Goal: Information Seeking & Learning: Check status

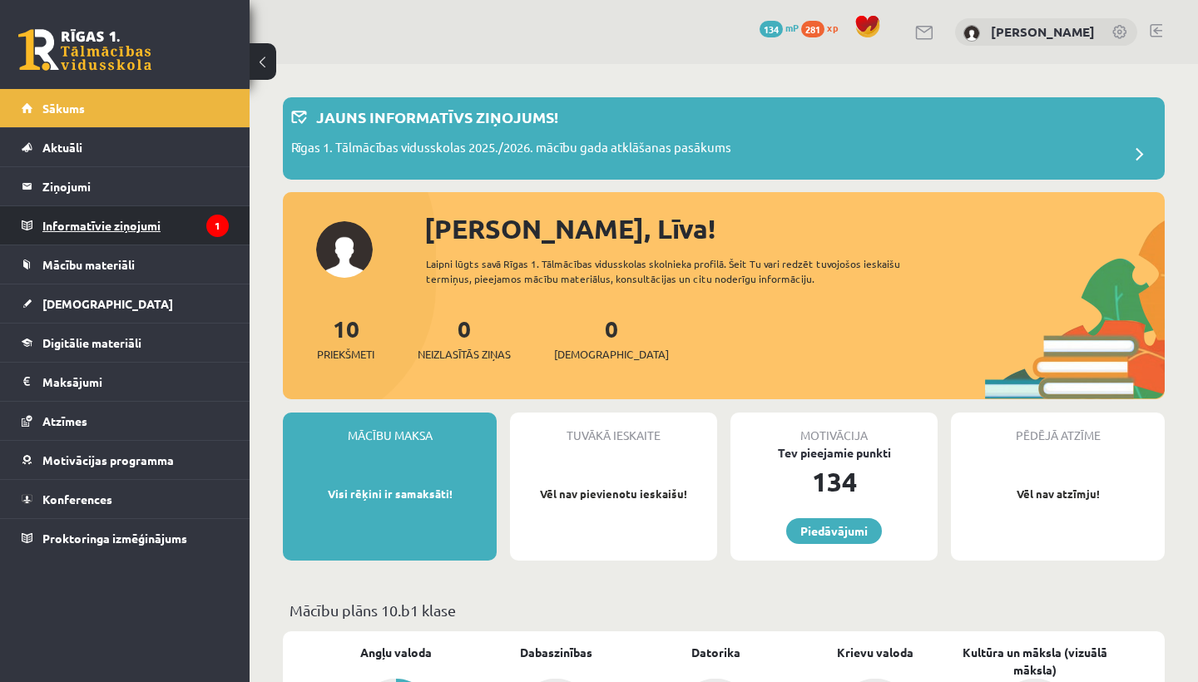
click at [146, 206] on legend "Informatīvie ziņojumi 1" at bounding box center [135, 225] width 186 height 38
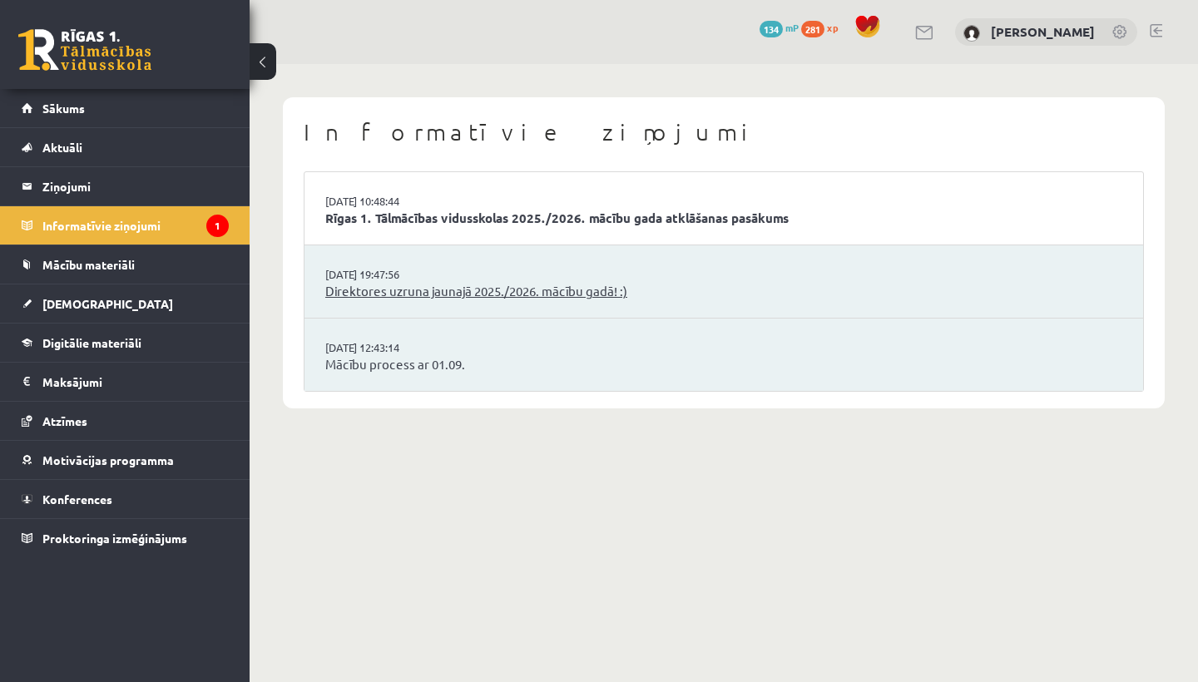
click at [441, 292] on link "Direktores uzruna jaunajā 2025./2026. mācību gadā! :)" at bounding box center [723, 291] width 797 height 19
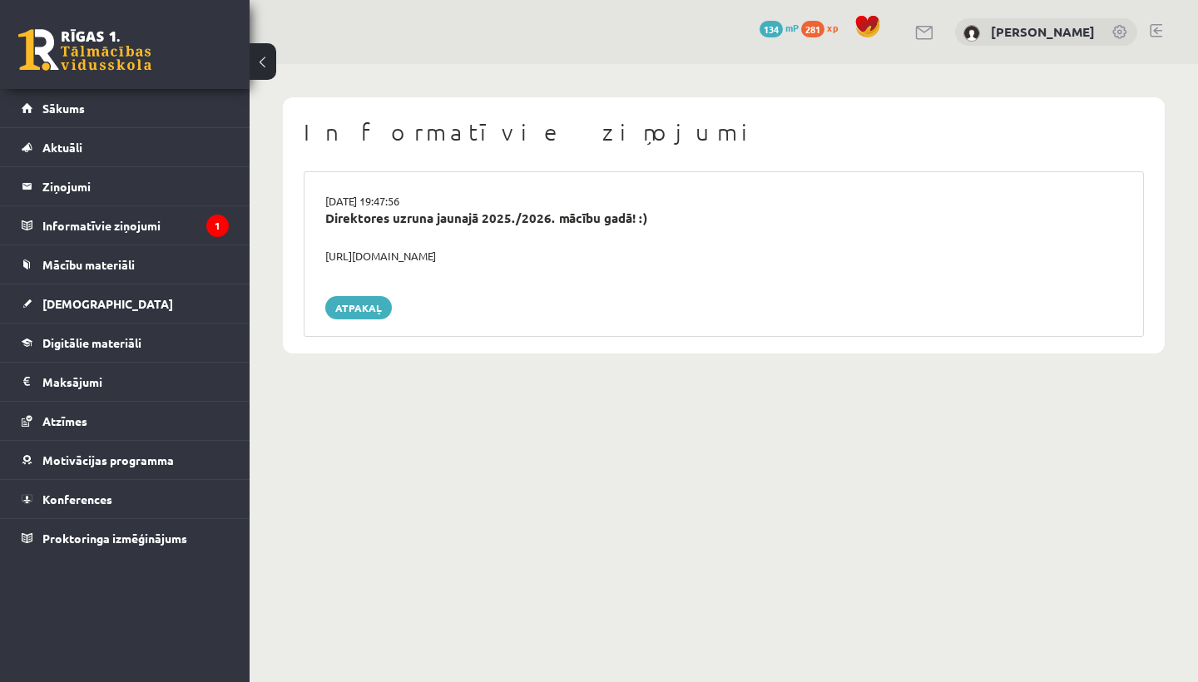
click at [369, 254] on div "https://youtube.com/shorts/lM8RsWyzCn4" at bounding box center [724, 256] width 822 height 17
click at [426, 297] on div "Atpakaļ" at bounding box center [723, 307] width 797 height 23
click at [372, 301] on link "Atpakaļ" at bounding box center [358, 307] width 67 height 23
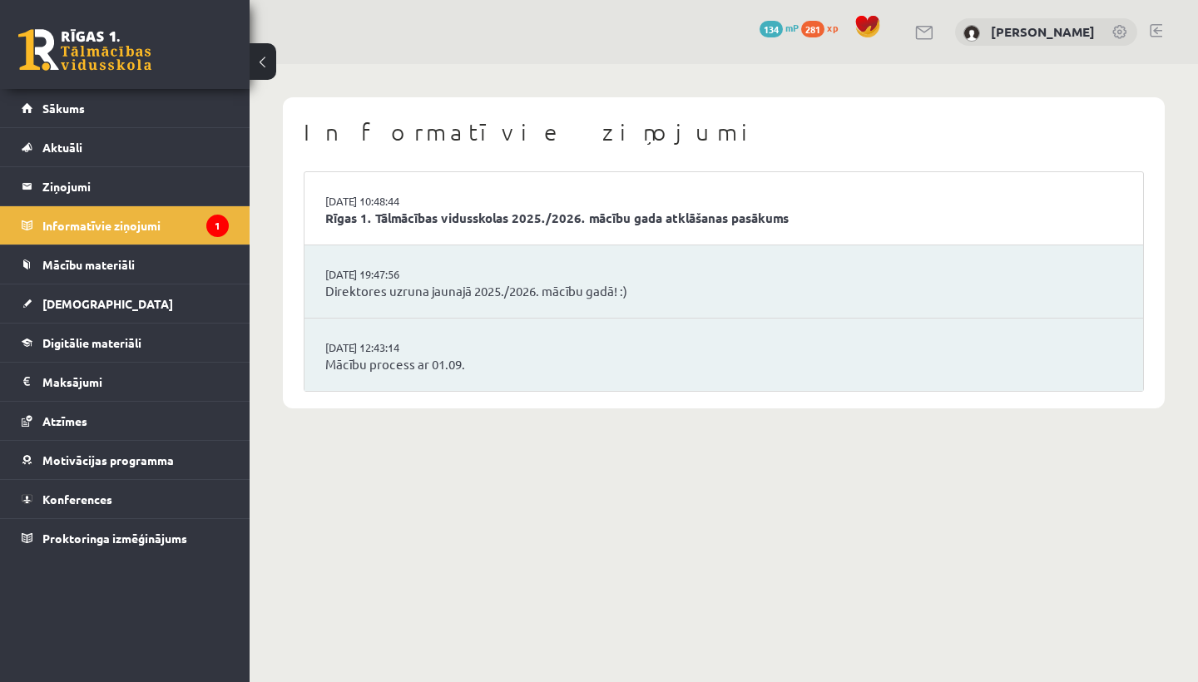
click at [362, 335] on li "29.08.2025 12:43:14 Mācību process ar 01.09." at bounding box center [724, 355] width 839 height 72
click at [78, 308] on span "[DEMOGRAPHIC_DATA]" at bounding box center [107, 303] width 131 height 15
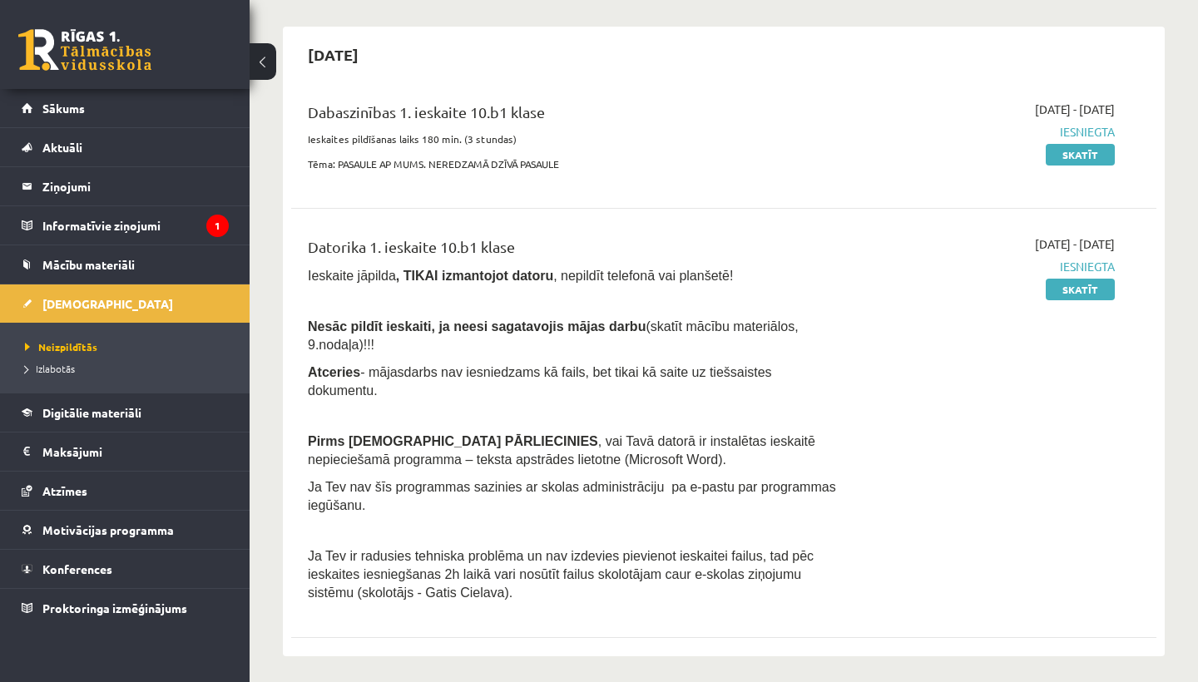
scroll to position [138, 0]
click at [1084, 283] on link "Skatīt" at bounding box center [1080, 289] width 69 height 22
click at [1080, 289] on link "Skatīt" at bounding box center [1080, 289] width 69 height 22
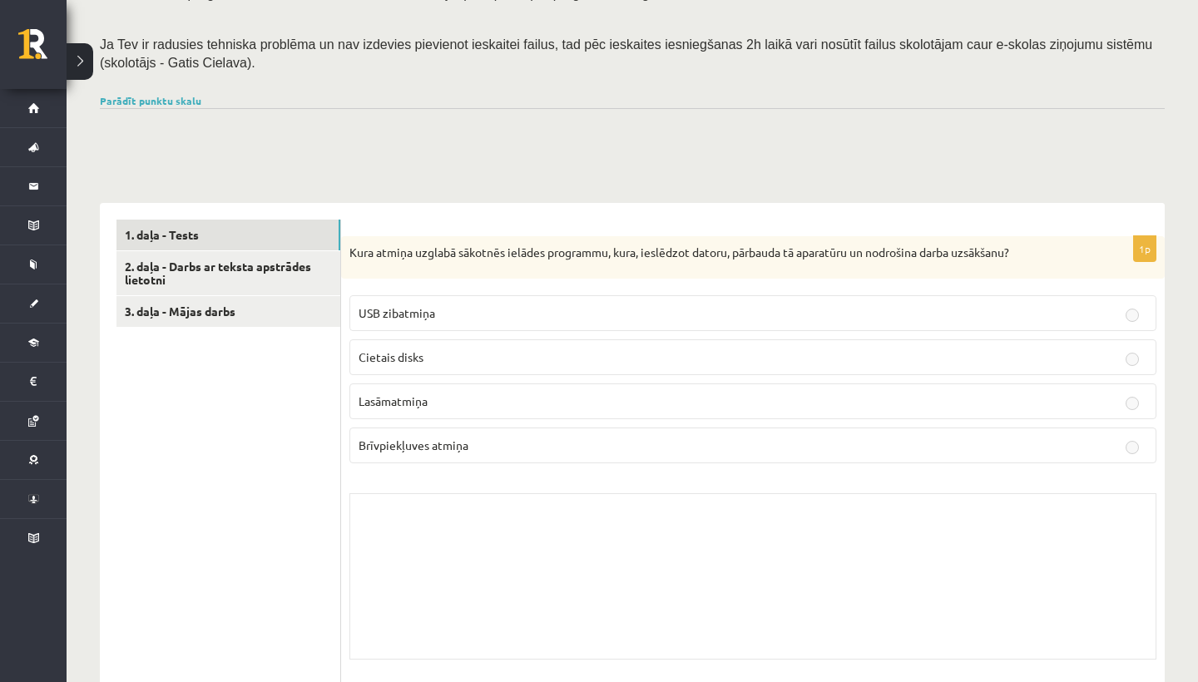
scroll to position [261, 0]
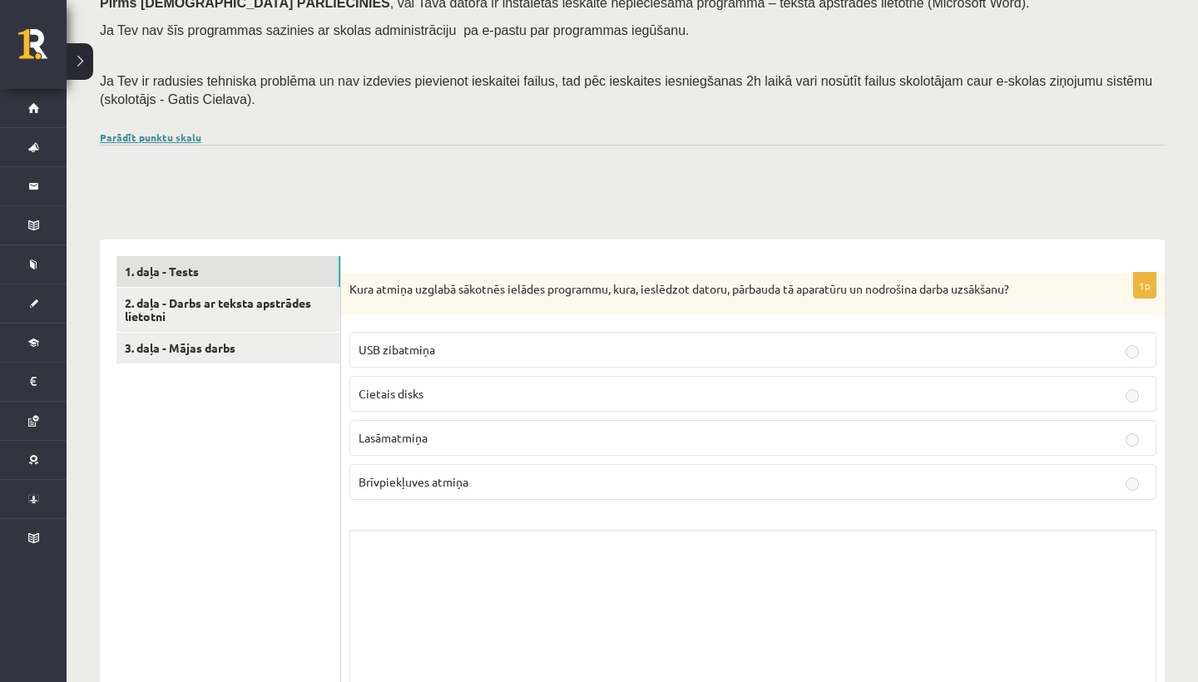
click at [177, 131] on link "Parādīt punktu skalu" at bounding box center [151, 137] width 102 height 13
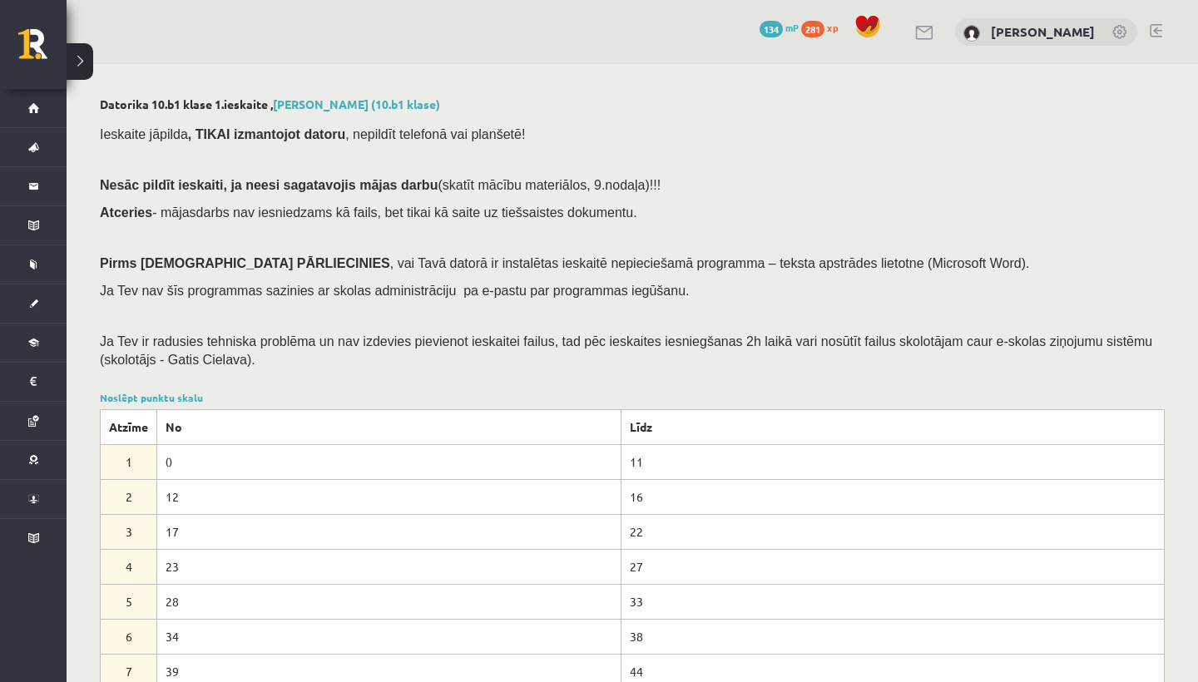
scroll to position [0, 0]
click at [136, 391] on link "Noslēpt punktu skalu" at bounding box center [151, 397] width 103 height 13
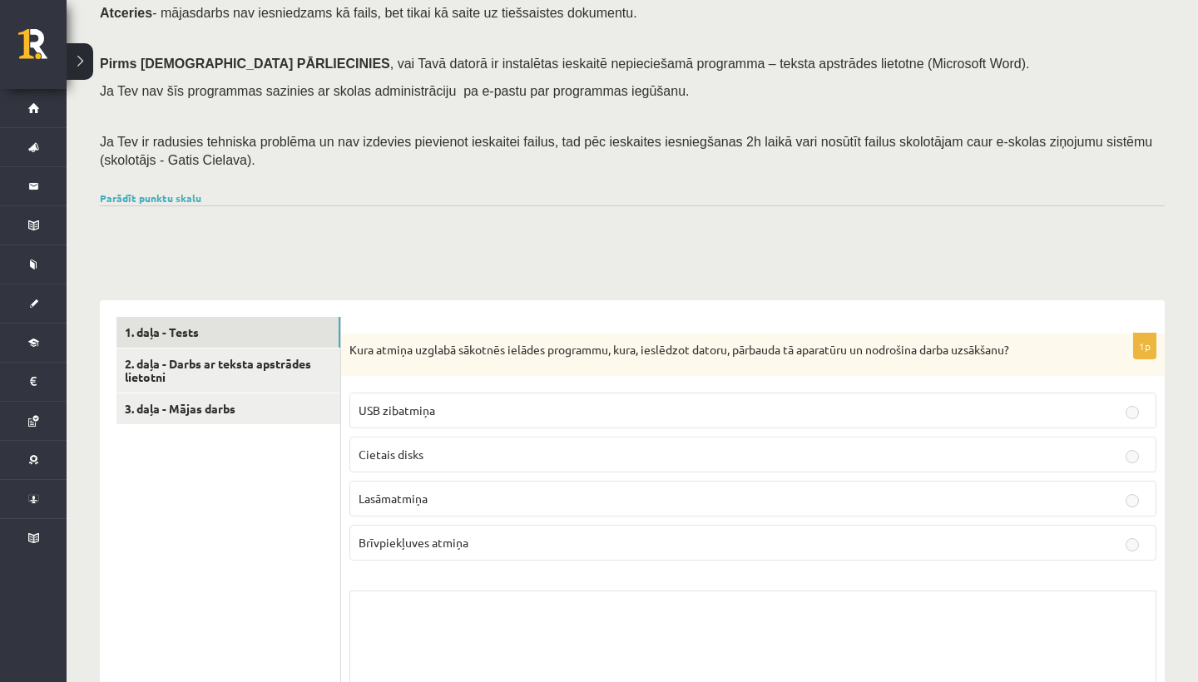
scroll to position [208, 0]
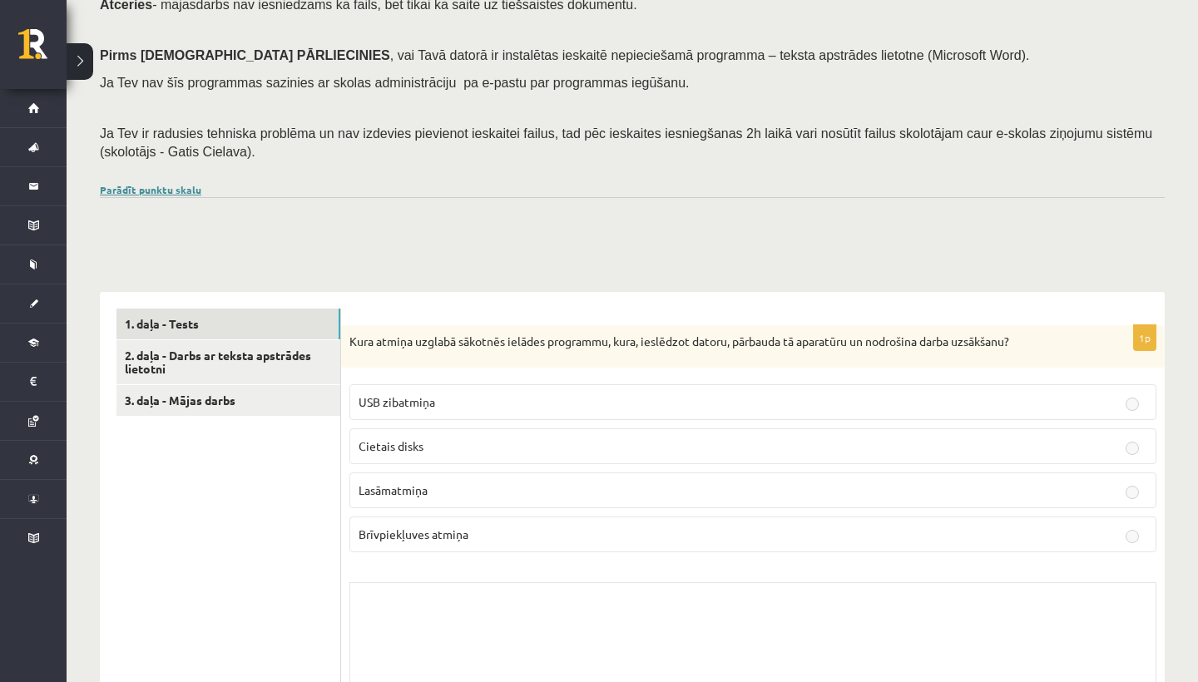
click at [178, 183] on link "Parādīt punktu skalu" at bounding box center [151, 189] width 102 height 13
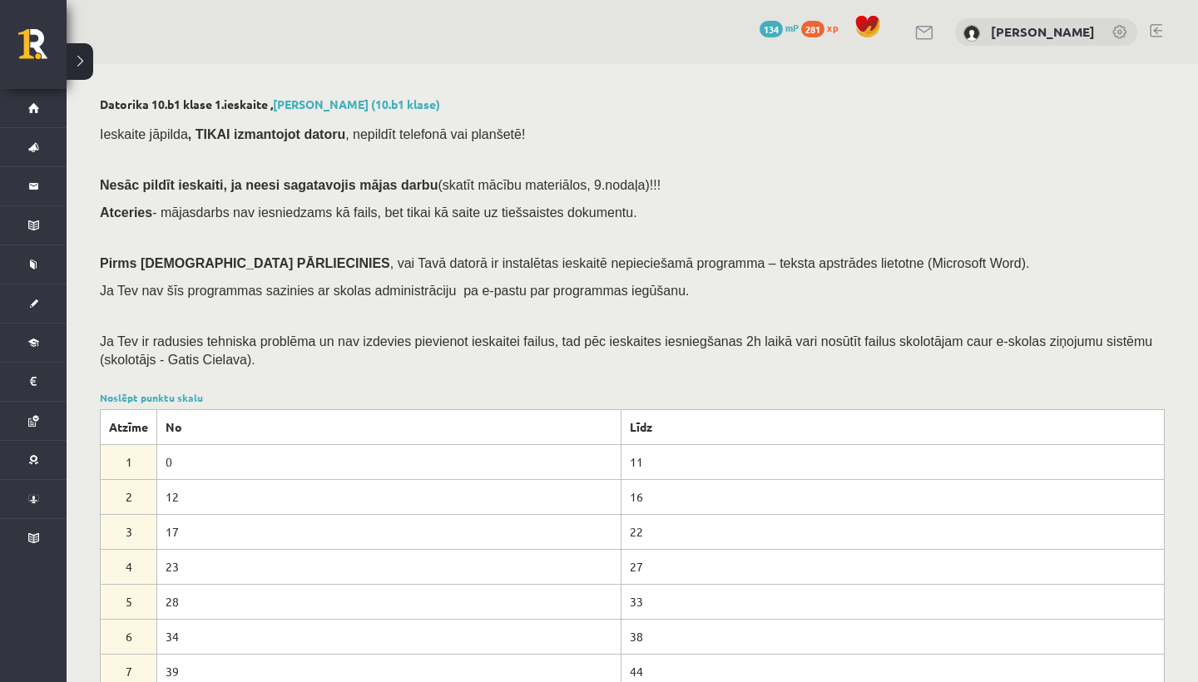
scroll to position [0, 0]
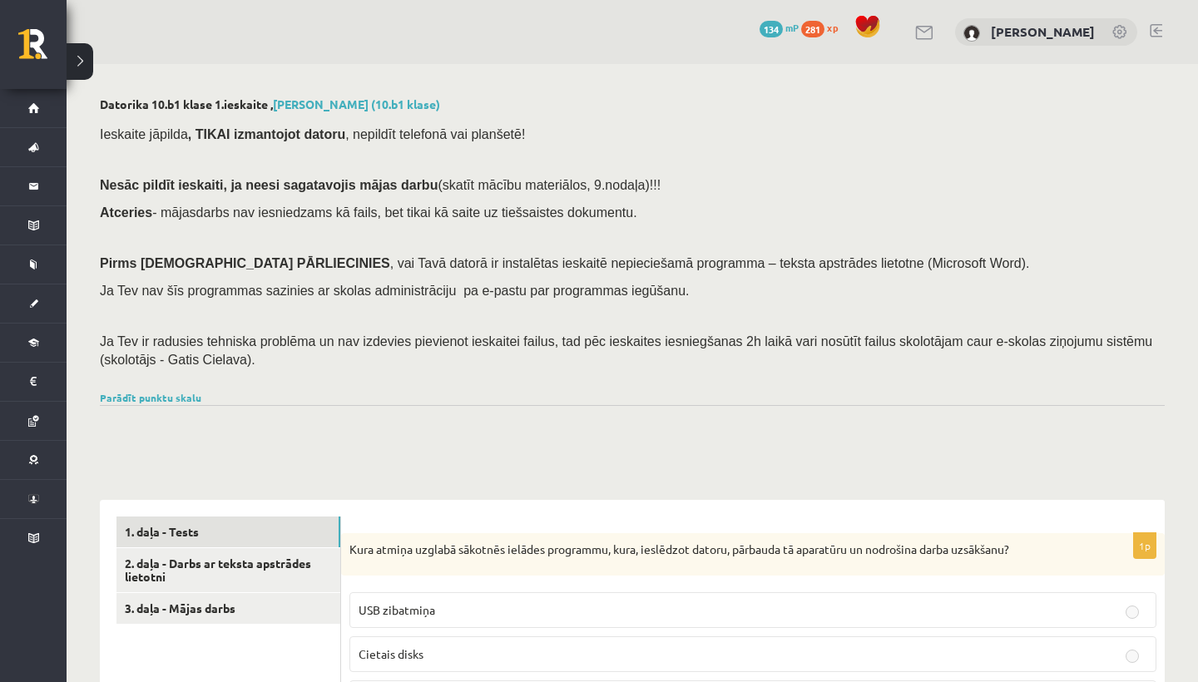
scroll to position [64, 0]
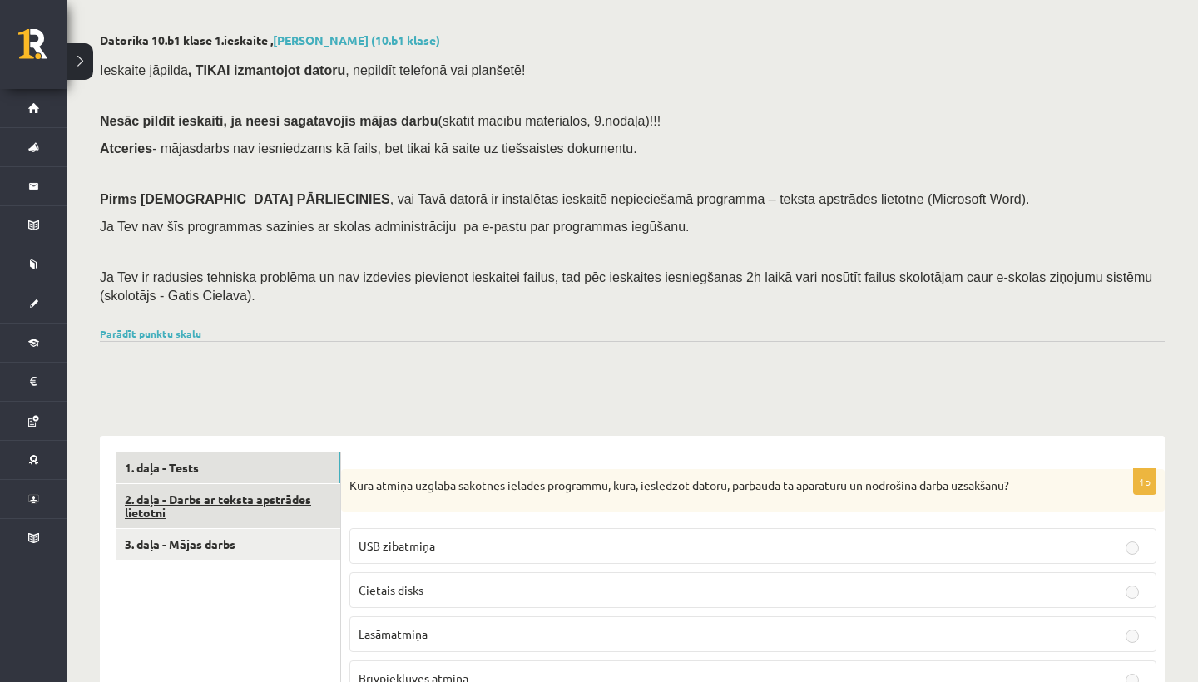
click at [234, 495] on link "2. daļa - Darbs ar teksta apstrādes lietotni" at bounding box center [229, 506] width 224 height 45
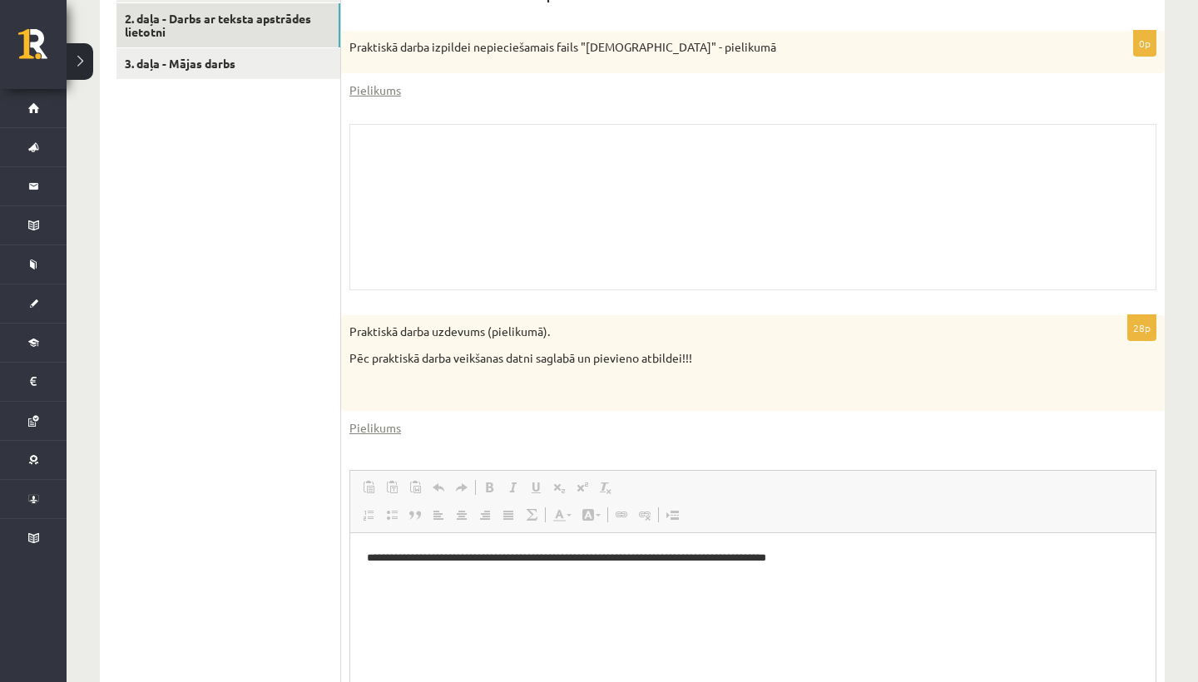
scroll to position [568, 0]
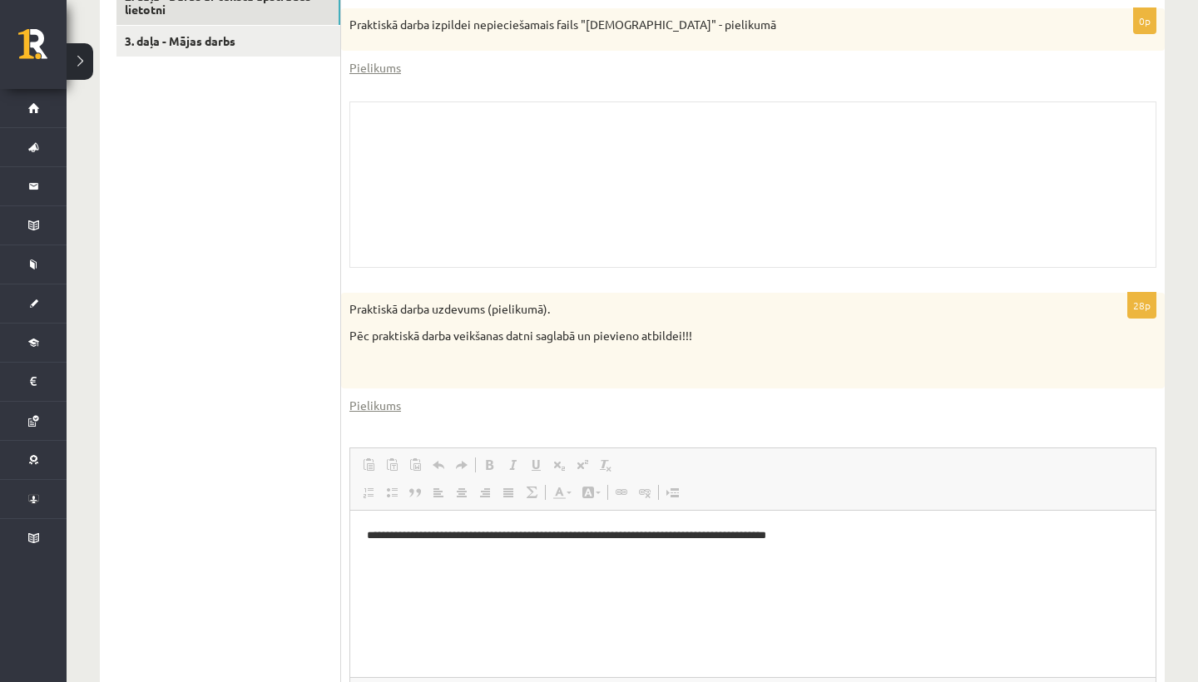
click at [366, 536] on html "**********" at bounding box center [753, 536] width 806 height 50
drag, startPoint x: 366, startPoint y: 536, endPoint x: 907, endPoint y: 535, distance: 541.0
click at [907, 535] on html "**********" at bounding box center [753, 536] width 806 height 50
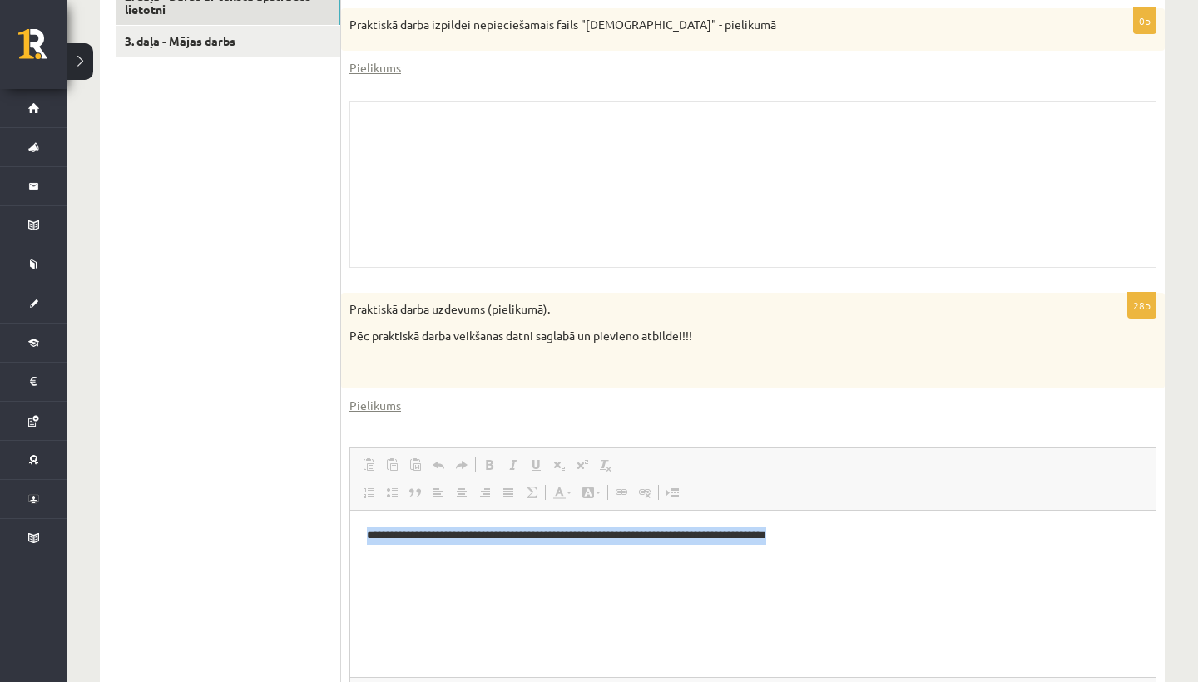
copy p "**********"
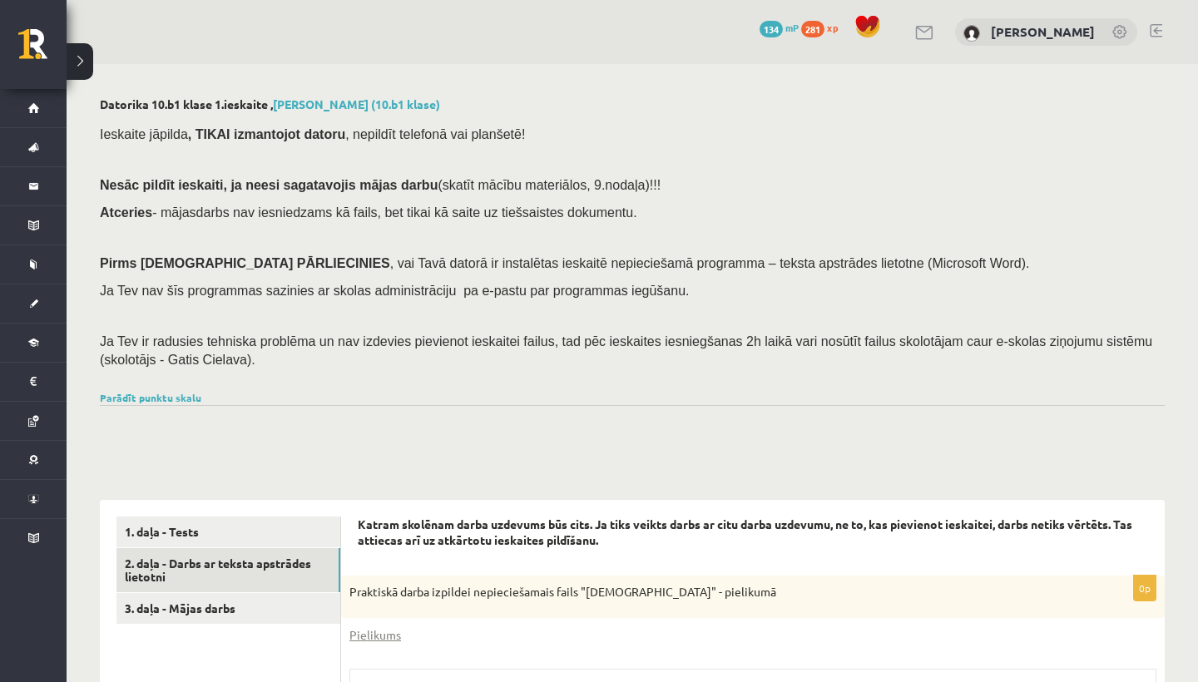
scroll to position [0, 0]
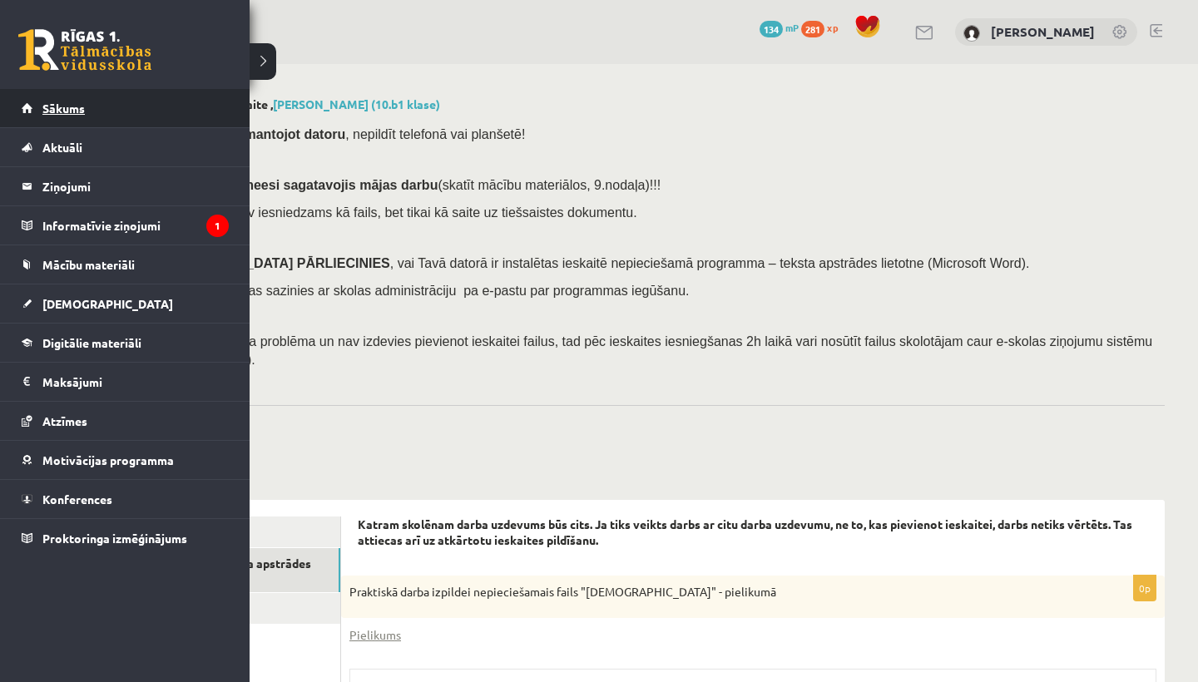
click at [44, 108] on span "Sākums" at bounding box center [63, 108] width 42 height 15
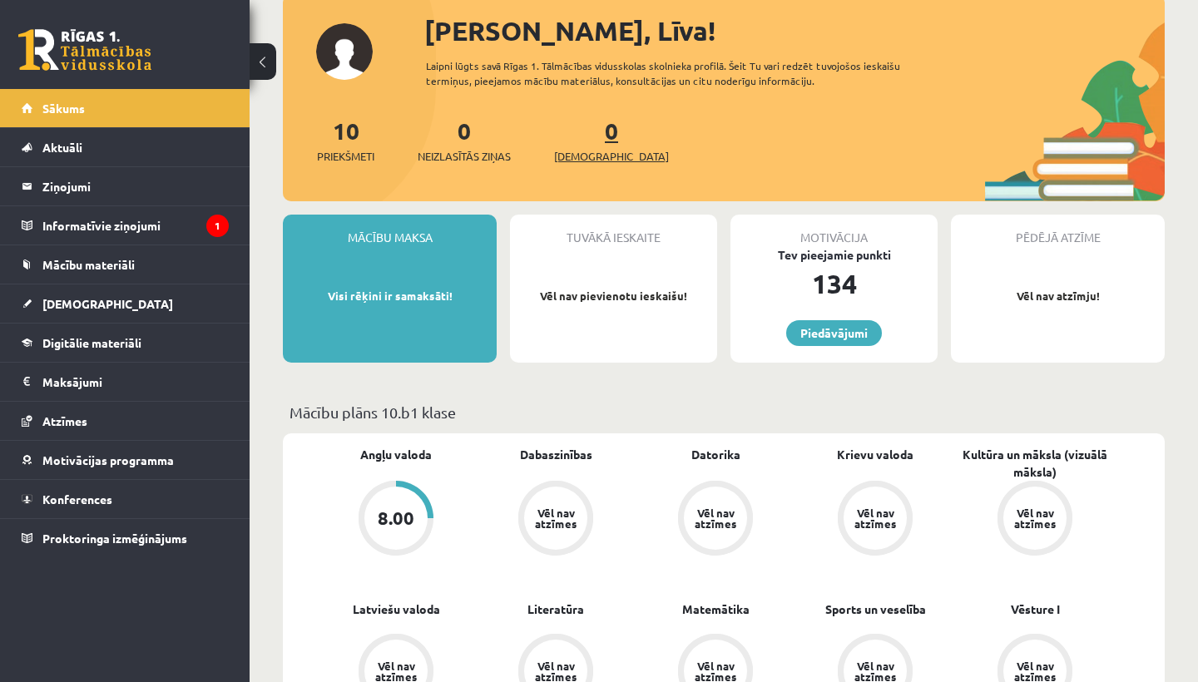
scroll to position [216, 0]
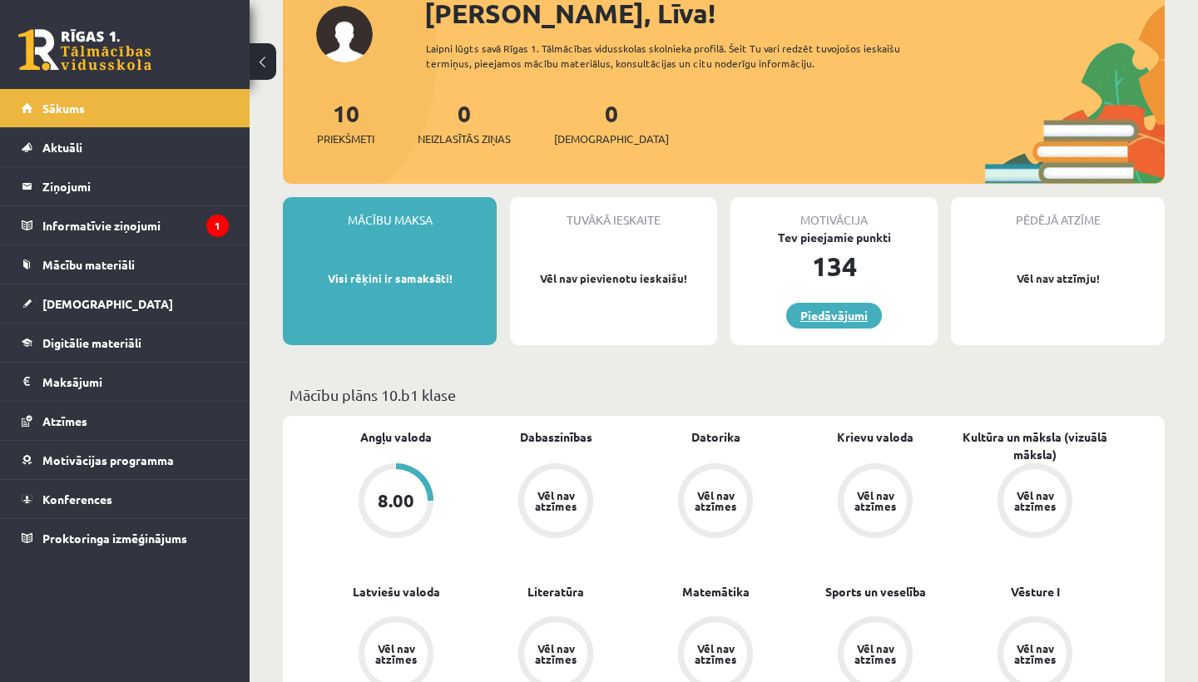
click at [854, 323] on link "Piedāvājumi" at bounding box center [835, 316] width 96 height 26
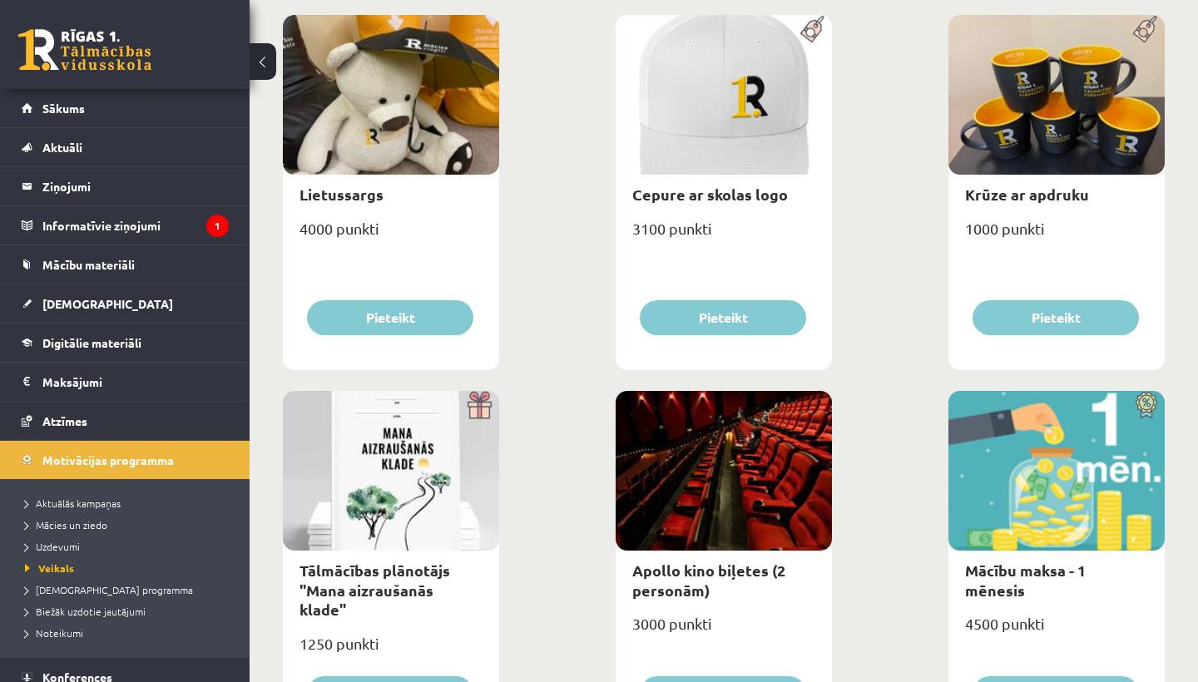
scroll to position [261, 0]
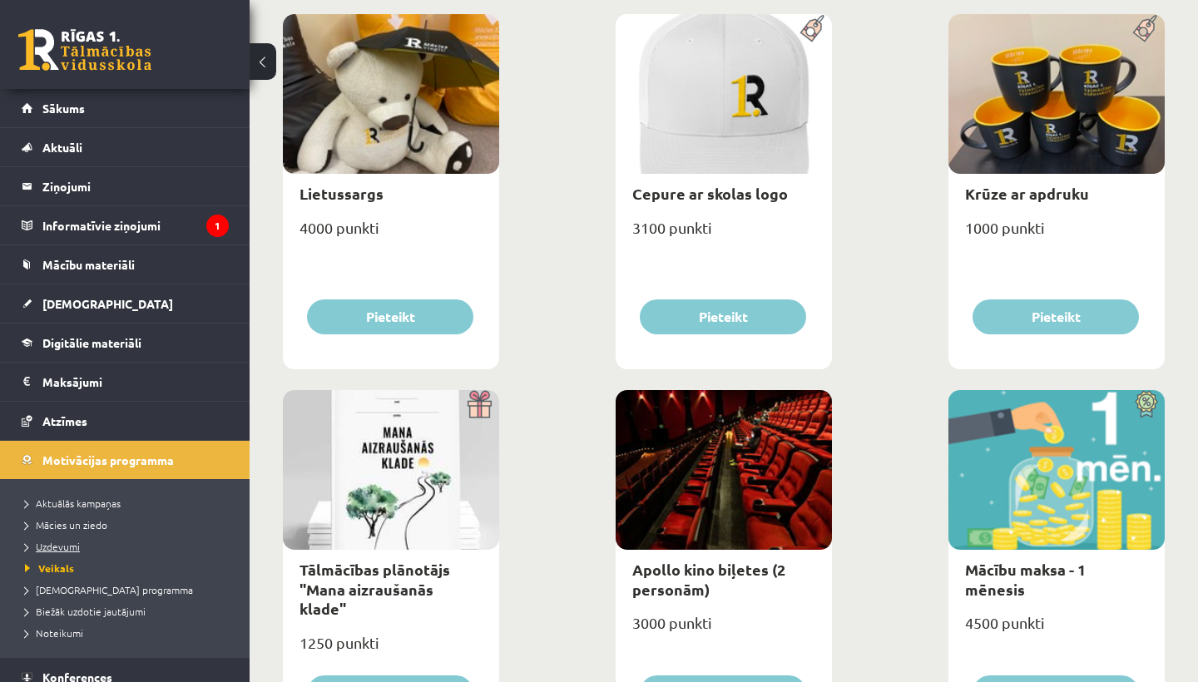
click at [76, 546] on span "Uzdevumi" at bounding box center [52, 546] width 55 height 13
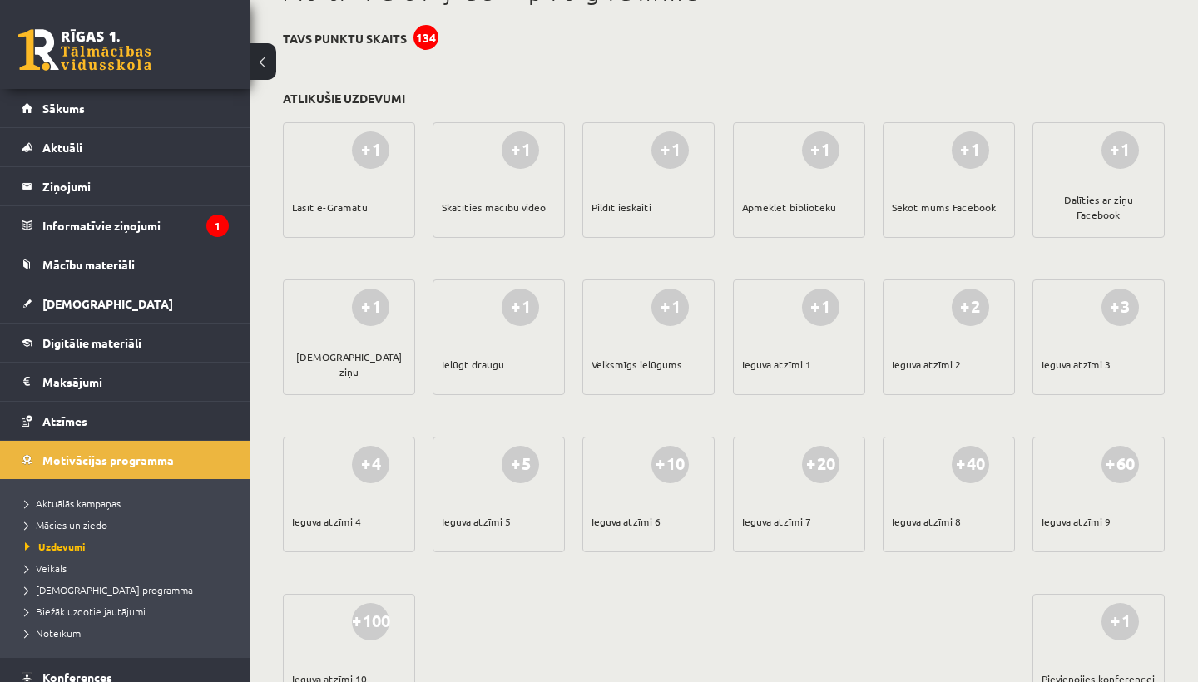
scroll to position [116, 0]
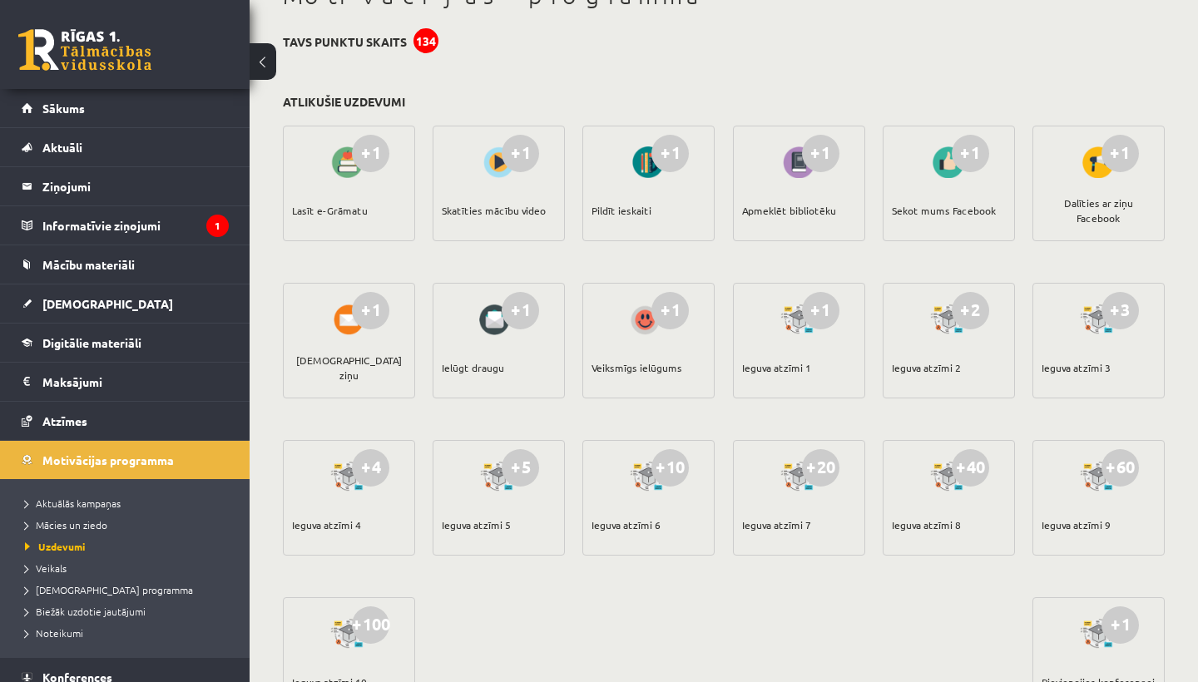
click at [504, 144] on div "+1" at bounding box center [520, 153] width 37 height 37
click at [505, 176] on div at bounding box center [498, 162] width 47 height 38
click at [85, 506] on span "Aktuālās kampaņas" at bounding box center [73, 503] width 96 height 13
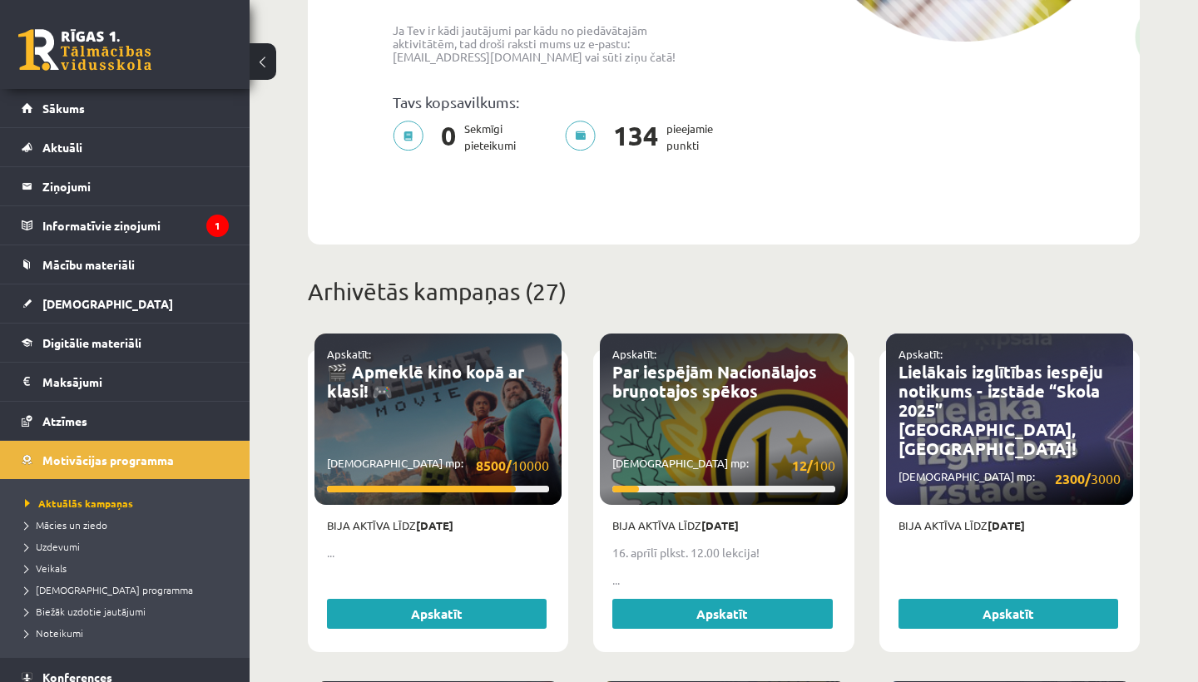
scroll to position [420, 0]
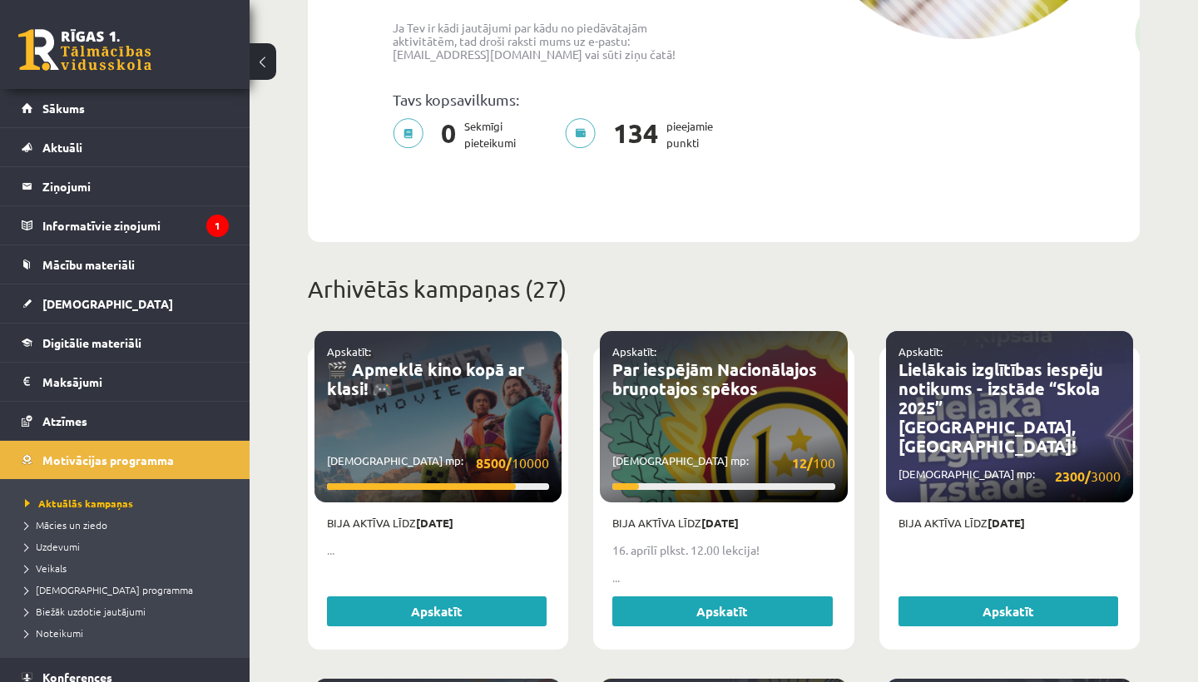
click at [441, 422] on div "Apskatīt: 🎬 Apmeklē kino kopā ar klasi! 🎮 Savākti mp: 8500/ 10000" at bounding box center [438, 416] width 247 height 171
click at [65, 528] on span "Mācies un ziedo" at bounding box center [66, 525] width 82 height 13
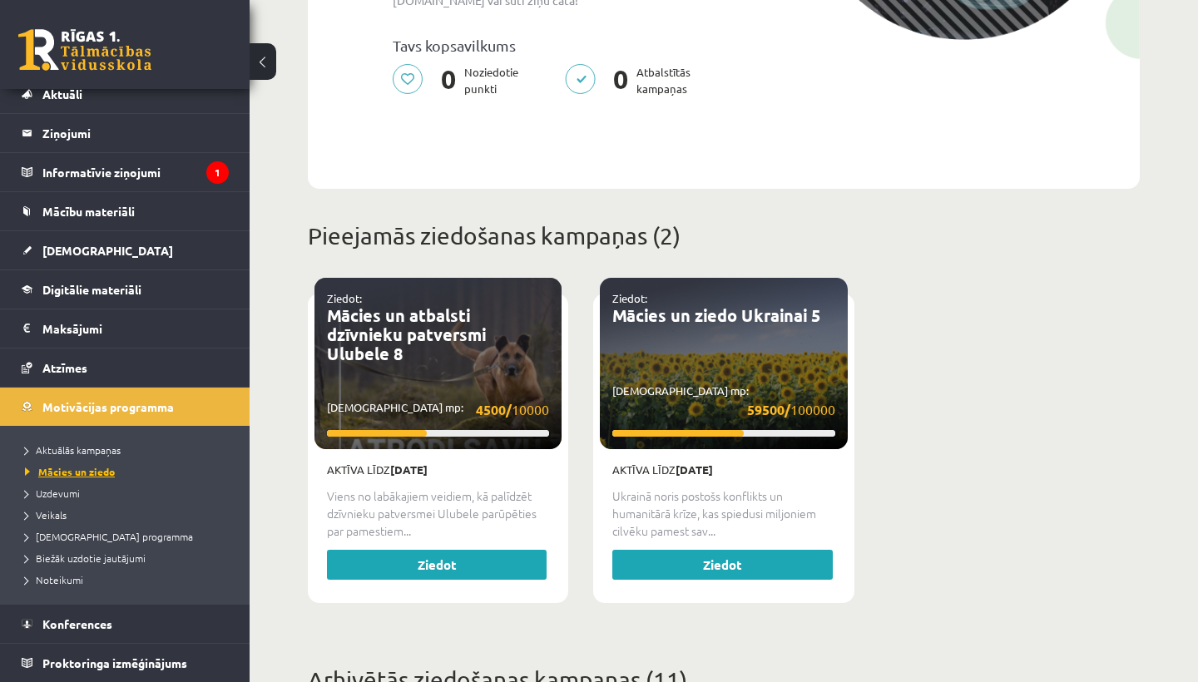
scroll to position [53, 0]
click at [89, 617] on link "Konferences" at bounding box center [125, 624] width 207 height 38
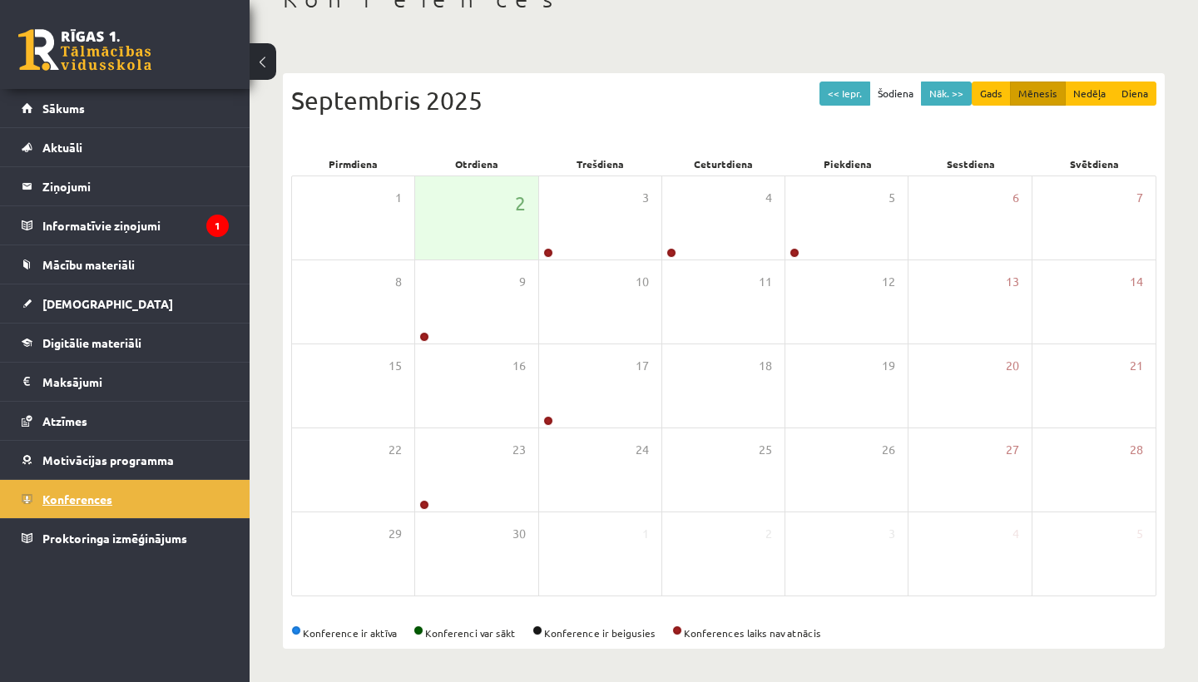
scroll to position [112, 0]
click at [599, 206] on div "3" at bounding box center [600, 217] width 122 height 83
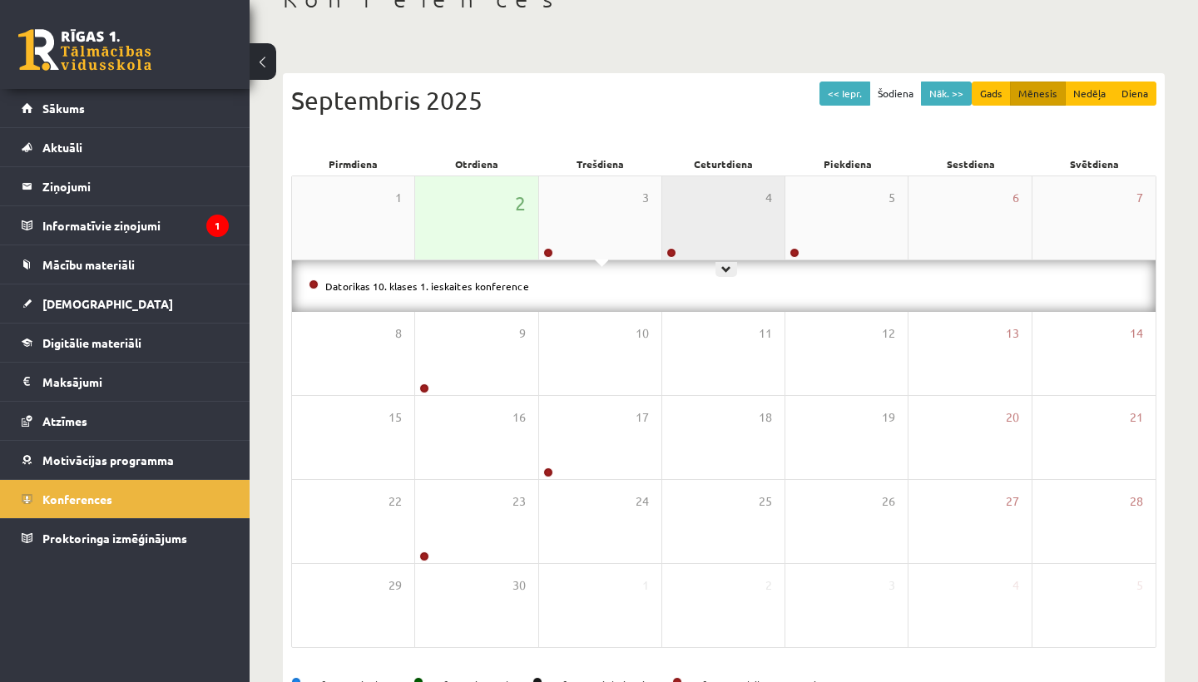
click at [742, 212] on div "4" at bounding box center [724, 217] width 122 height 83
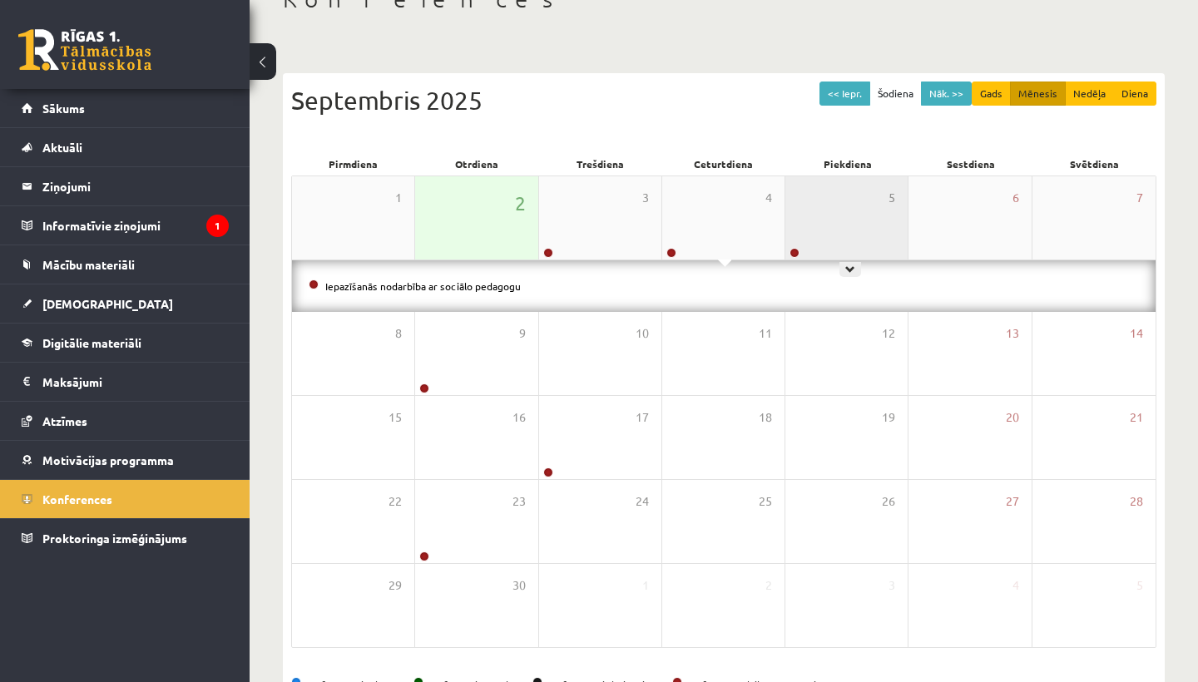
click at [849, 205] on div "5" at bounding box center [847, 217] width 122 height 83
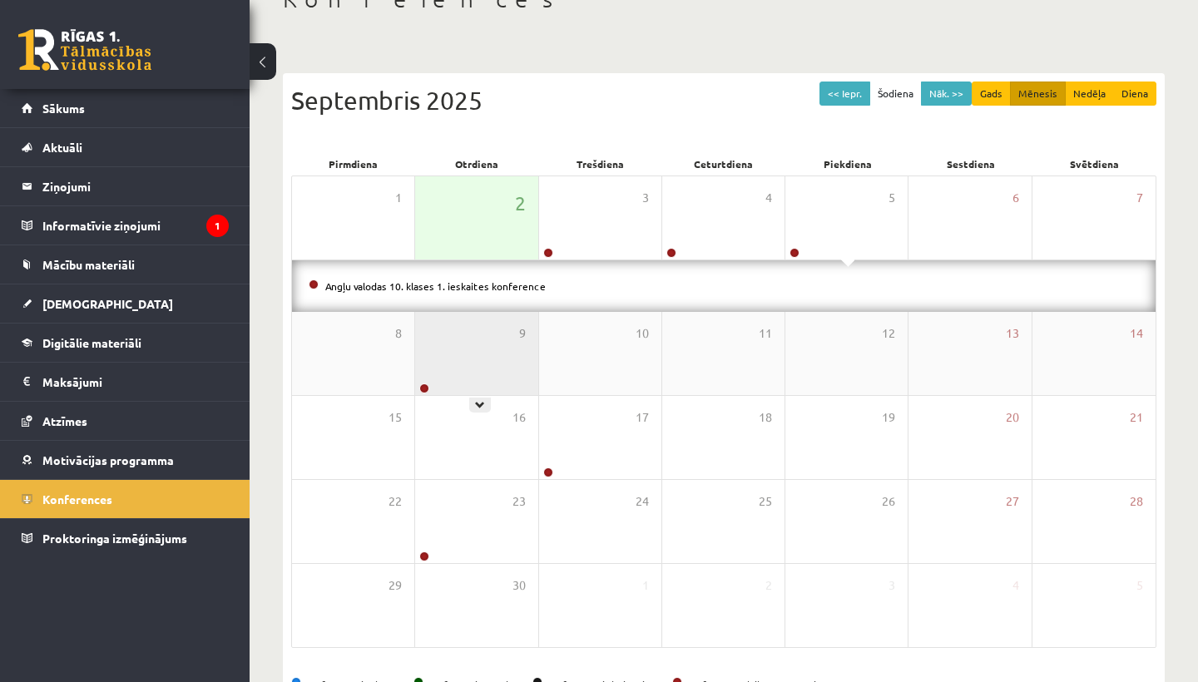
click at [493, 343] on div "9" at bounding box center [476, 353] width 122 height 83
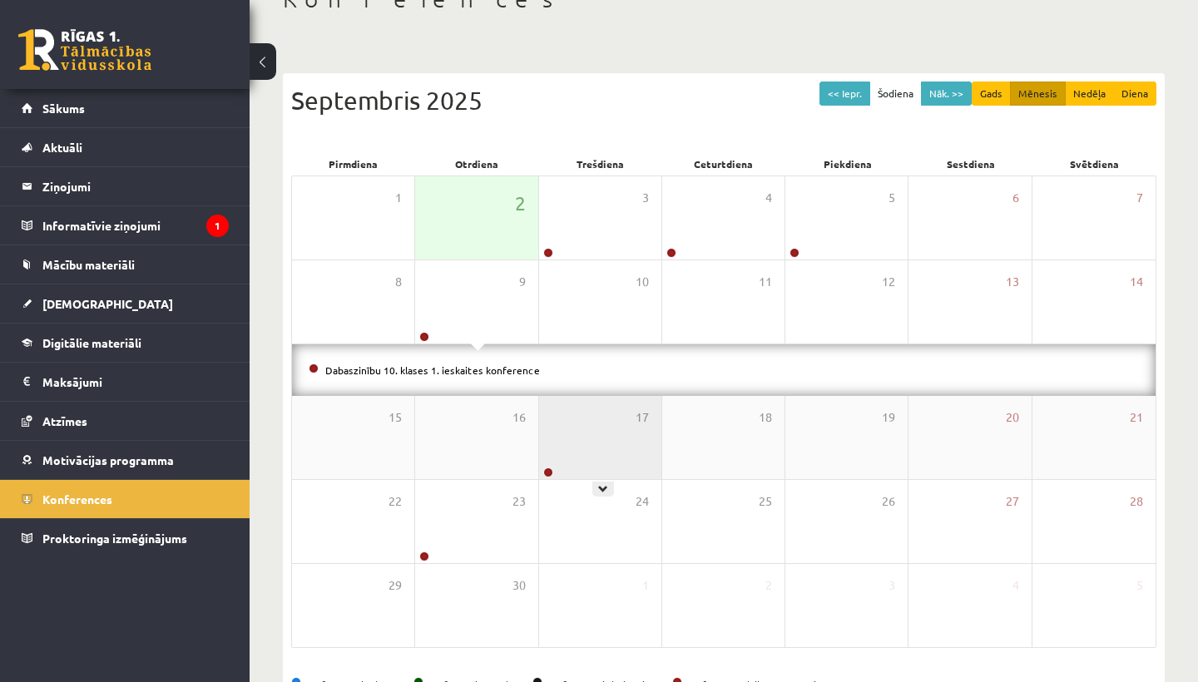
click at [608, 442] on div "17" at bounding box center [600, 437] width 122 height 83
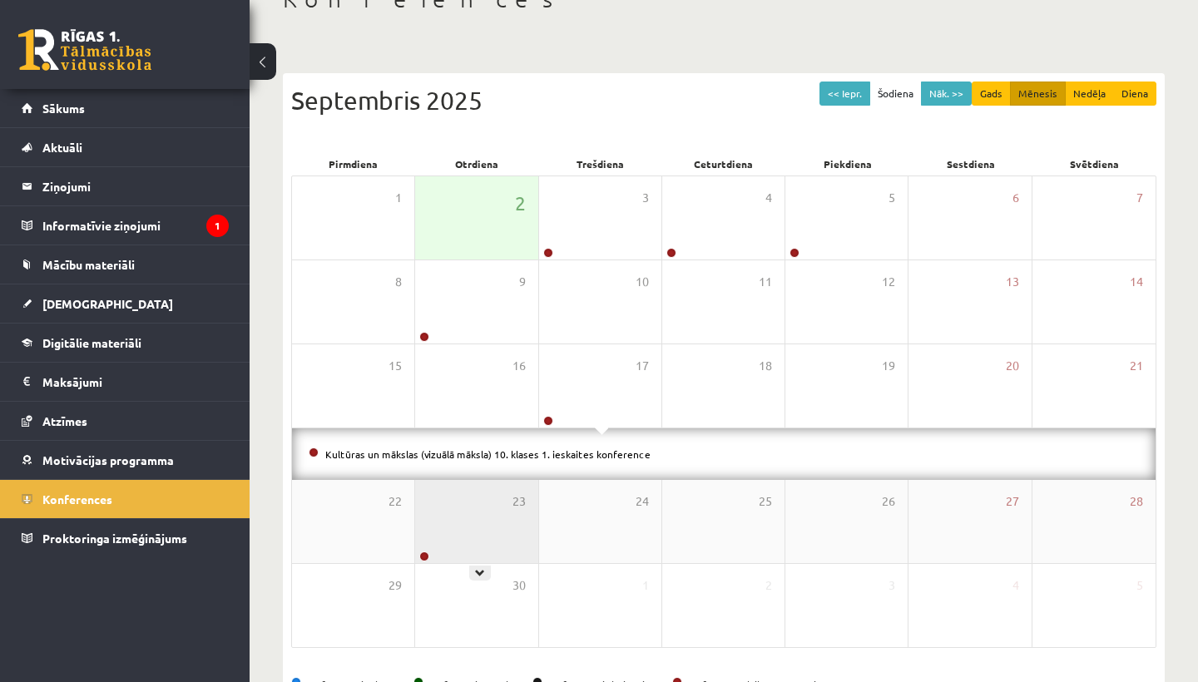
click at [475, 515] on div "23" at bounding box center [476, 521] width 122 height 83
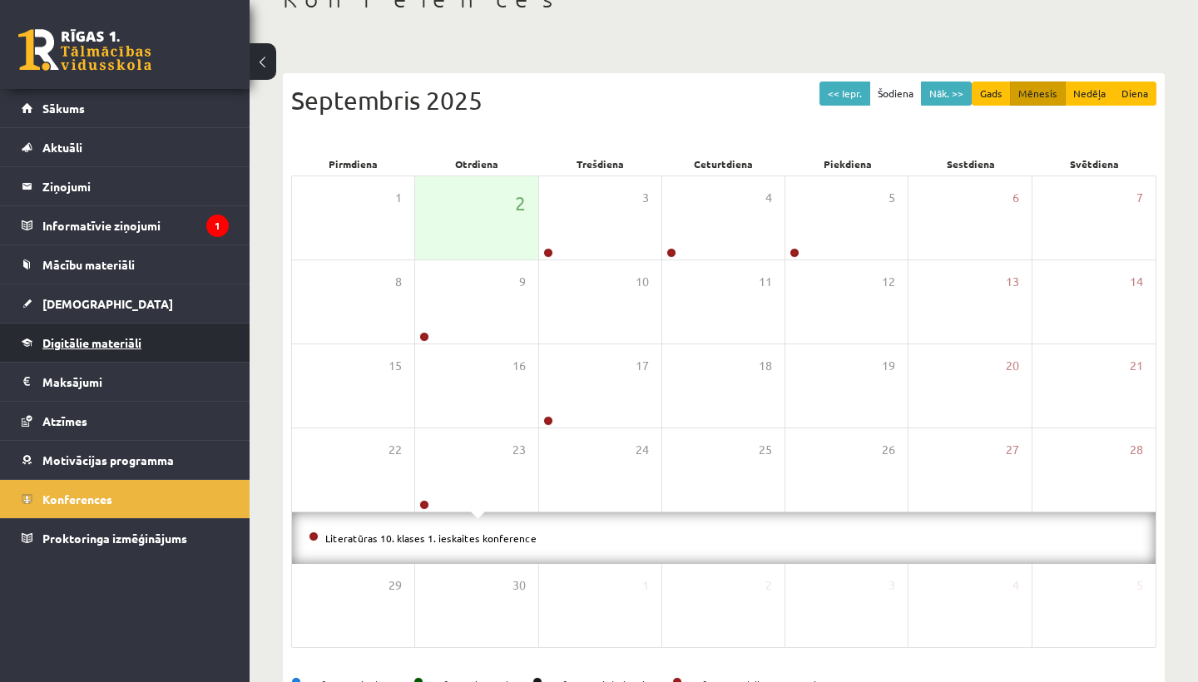
click at [93, 341] on span "Digitālie materiāli" at bounding box center [91, 342] width 99 height 15
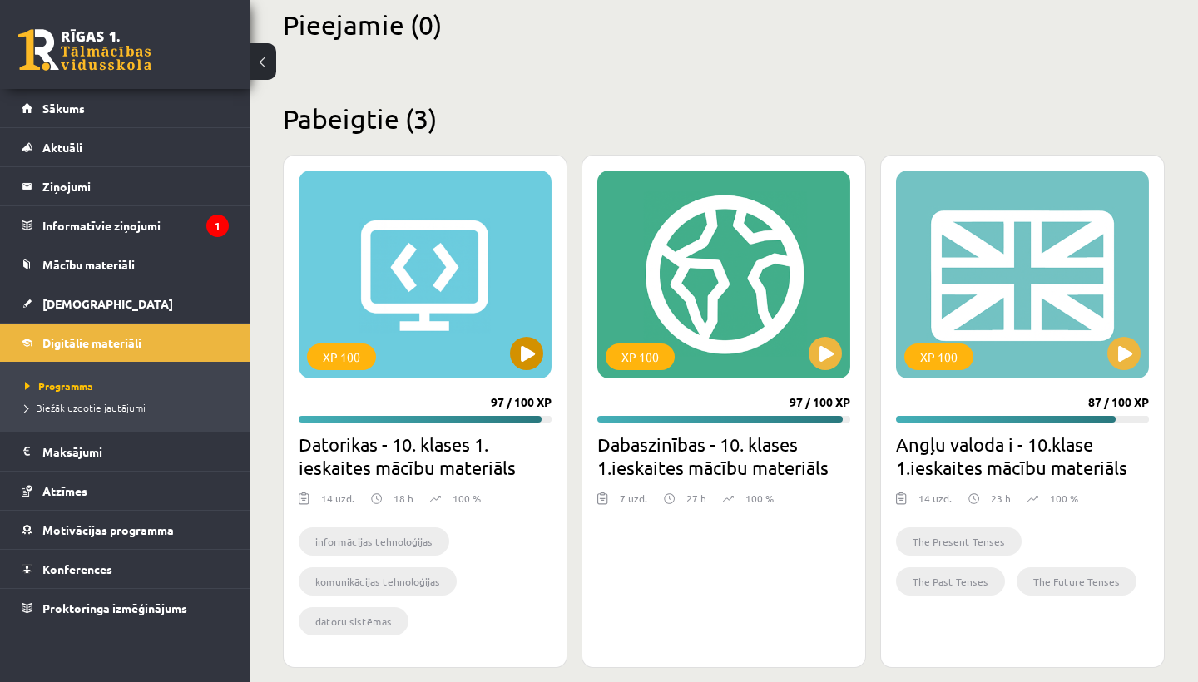
scroll to position [413, 0]
click at [522, 338] on button at bounding box center [526, 354] width 33 height 33
click at [817, 360] on div "XP 100 97 / 100 XP Dabaszinības - 10. klases 1.ieskaites mācību materiāls 7 uzd…" at bounding box center [724, 413] width 285 height 514
click at [664, 345] on div "XP 100" at bounding box center [640, 358] width 69 height 27
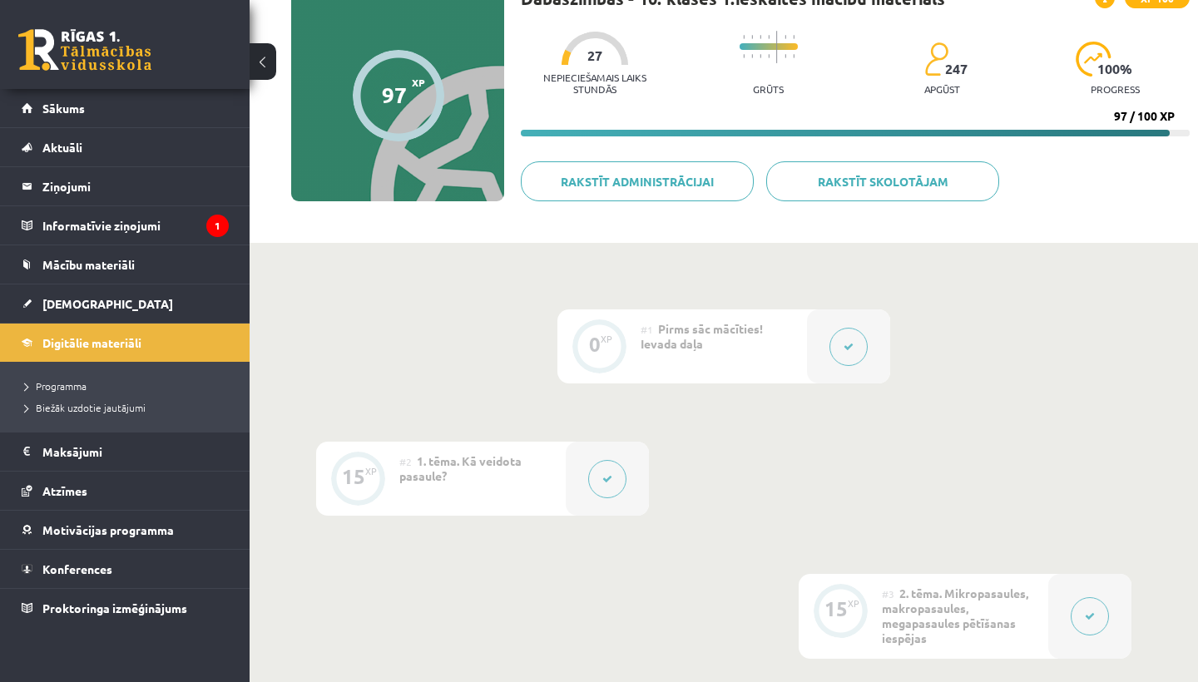
scroll to position [150, 0]
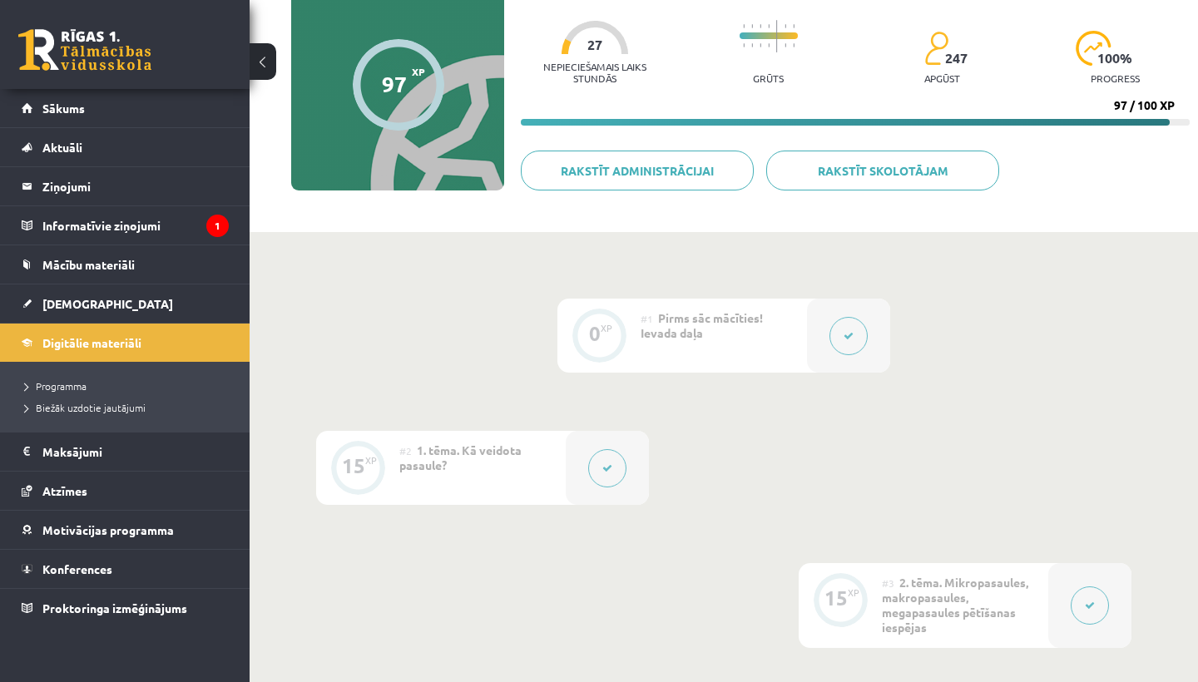
click at [714, 340] on div "#1 Pirms sāc mācīties! Ievada daļa" at bounding box center [724, 336] width 166 height 74
click at [112, 227] on legend "Informatīvie ziņojumi 1" at bounding box center [135, 225] width 186 height 38
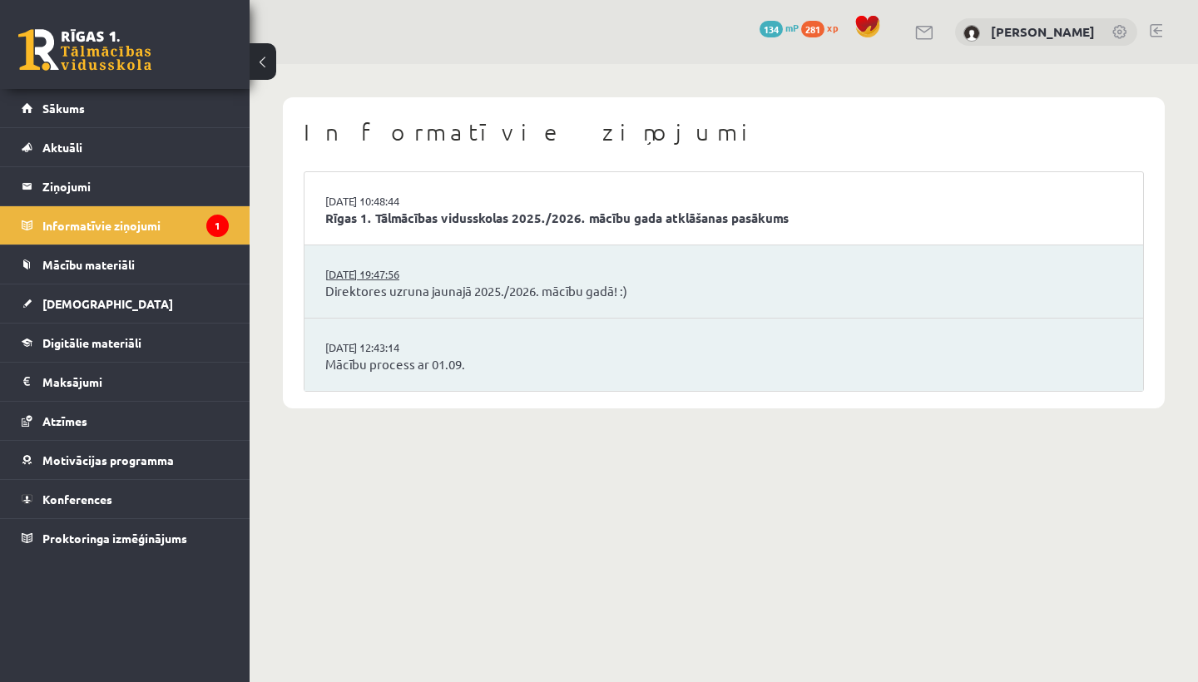
click at [388, 266] on link "[DATE] 19:47:56" at bounding box center [387, 274] width 125 height 17
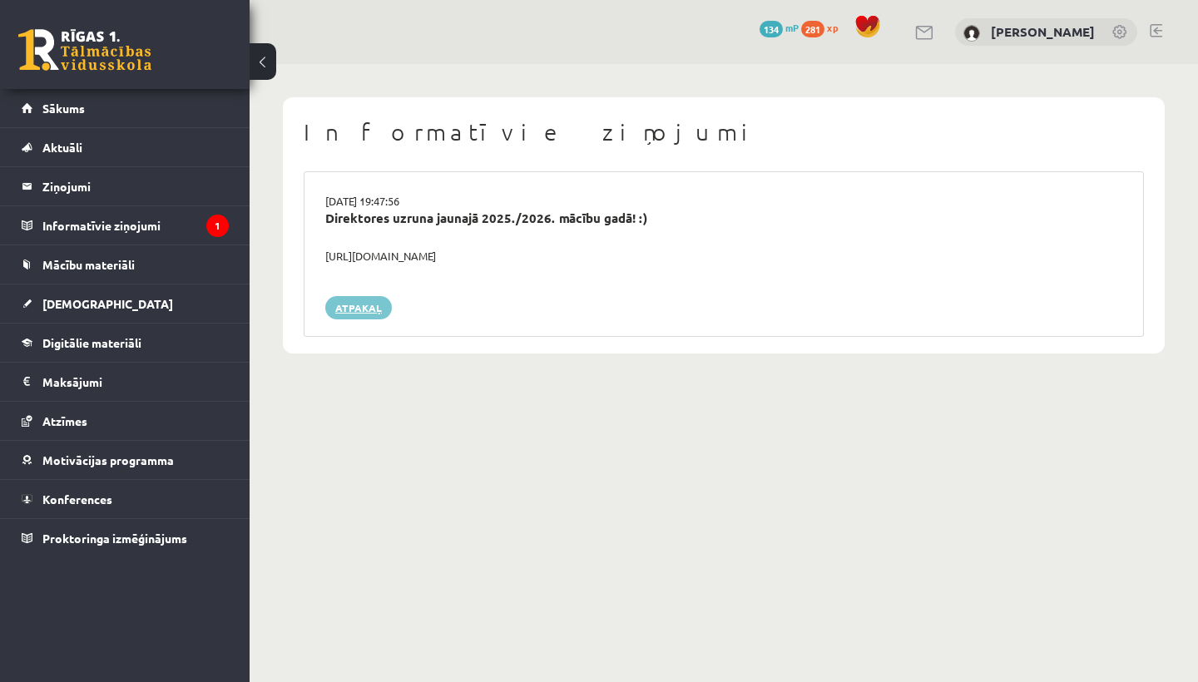
click at [351, 296] on link "Atpakaļ" at bounding box center [358, 307] width 67 height 23
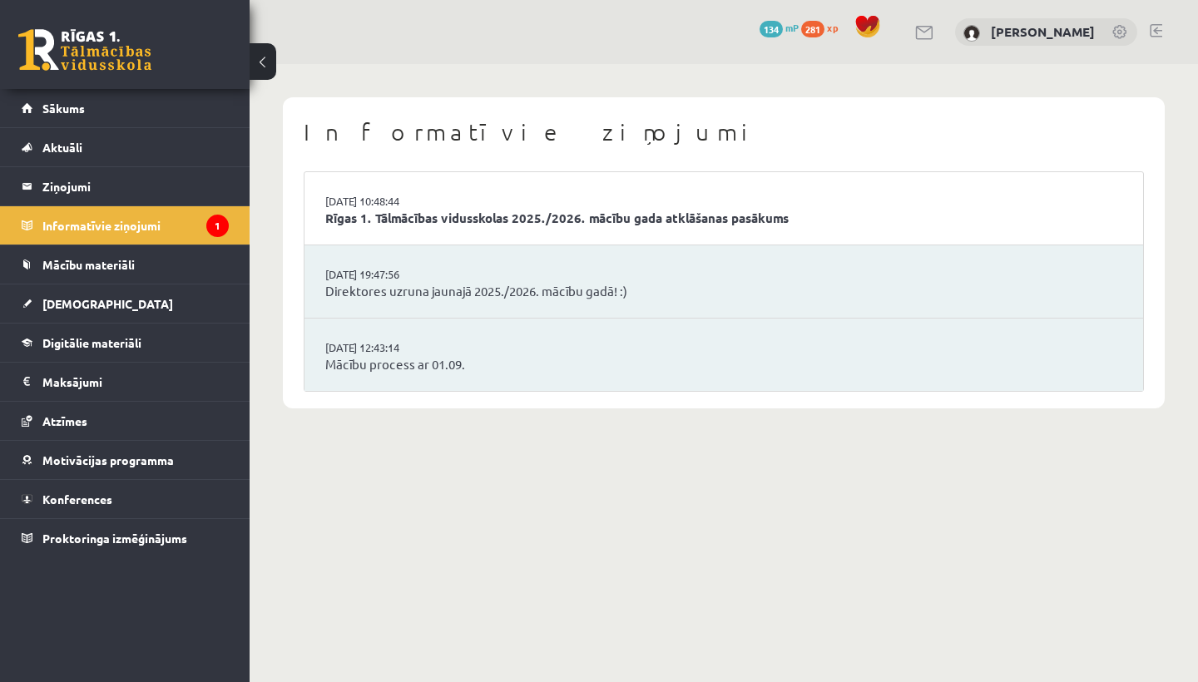
click at [371, 320] on li "[DATE] 12:43:14 Mācību process ar 01.09." at bounding box center [724, 355] width 839 height 72
click at [394, 224] on link "Rīgas 1. Tālmācības vidusskolas 2025./2026. mācību gada atklāšanas pasākums" at bounding box center [723, 218] width 797 height 19
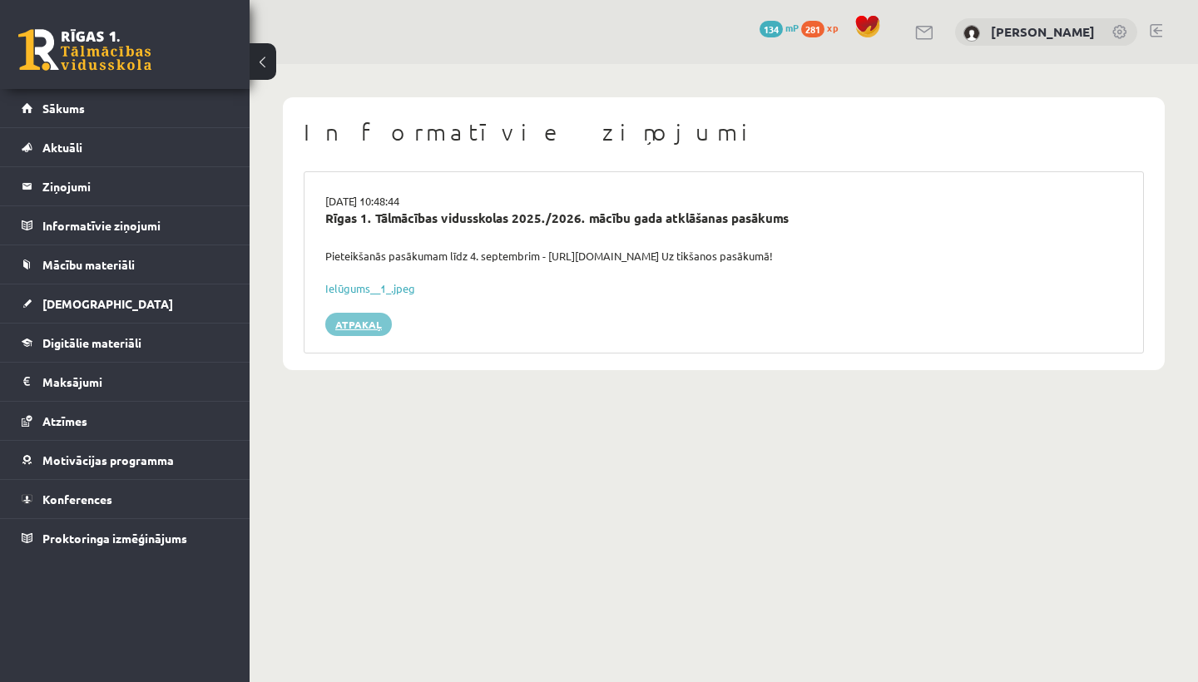
click at [370, 315] on link "Atpakaļ" at bounding box center [358, 324] width 67 height 23
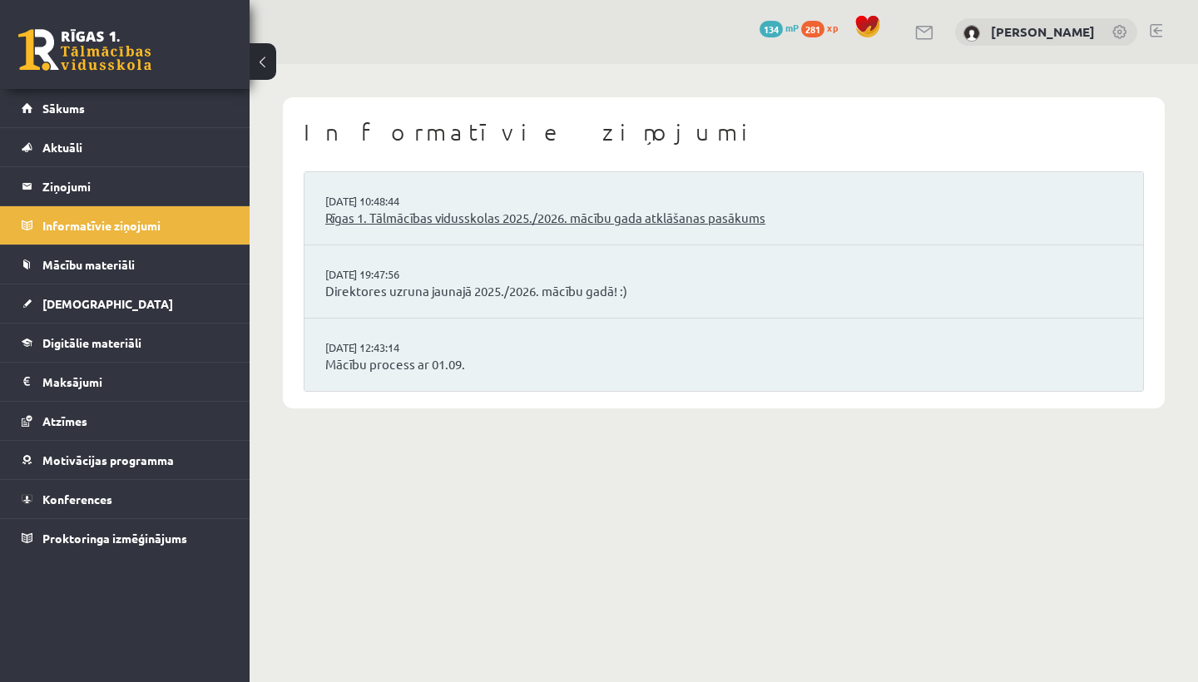
click at [410, 221] on link "Rīgas 1. Tālmācības vidusskolas 2025./2026. mācību gada atklāšanas pasākums" at bounding box center [723, 218] width 797 height 19
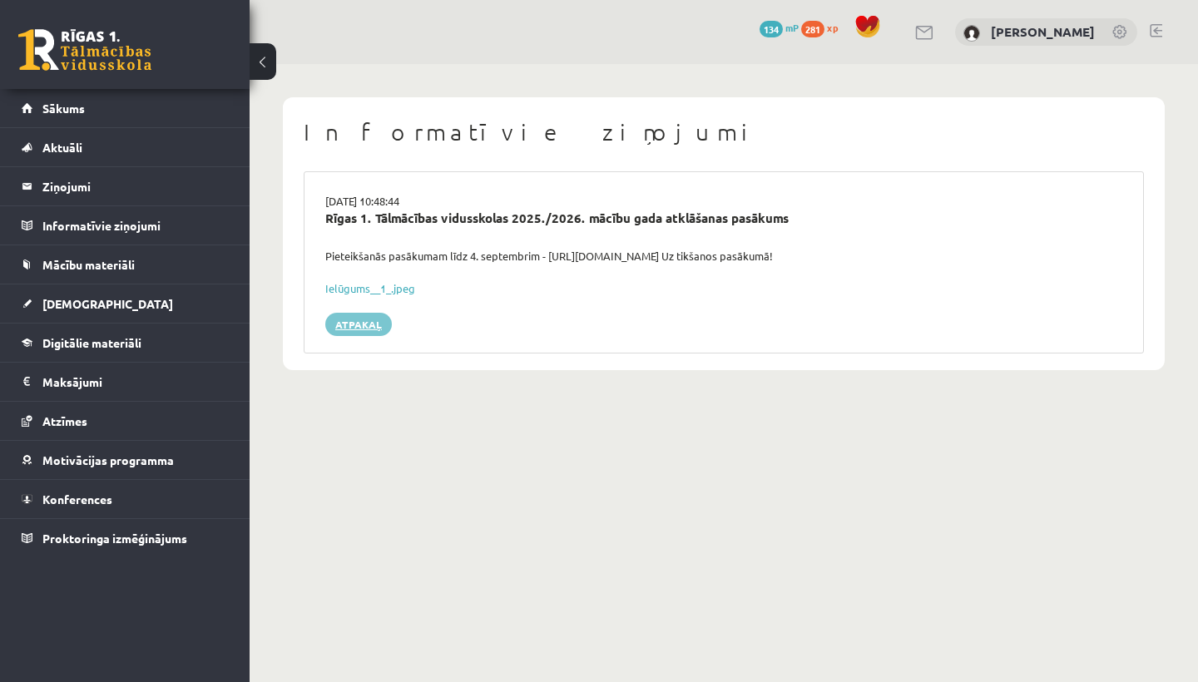
click at [360, 318] on link "Atpakaļ" at bounding box center [358, 324] width 67 height 23
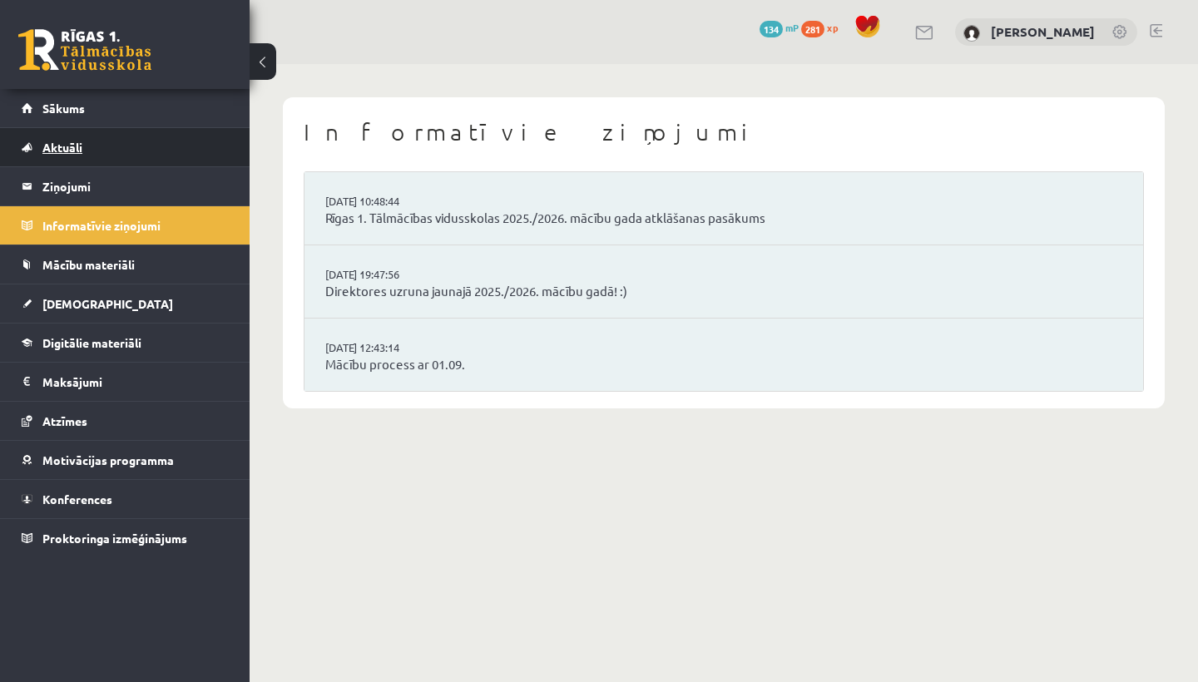
click at [68, 145] on span "Aktuāli" at bounding box center [62, 147] width 40 height 15
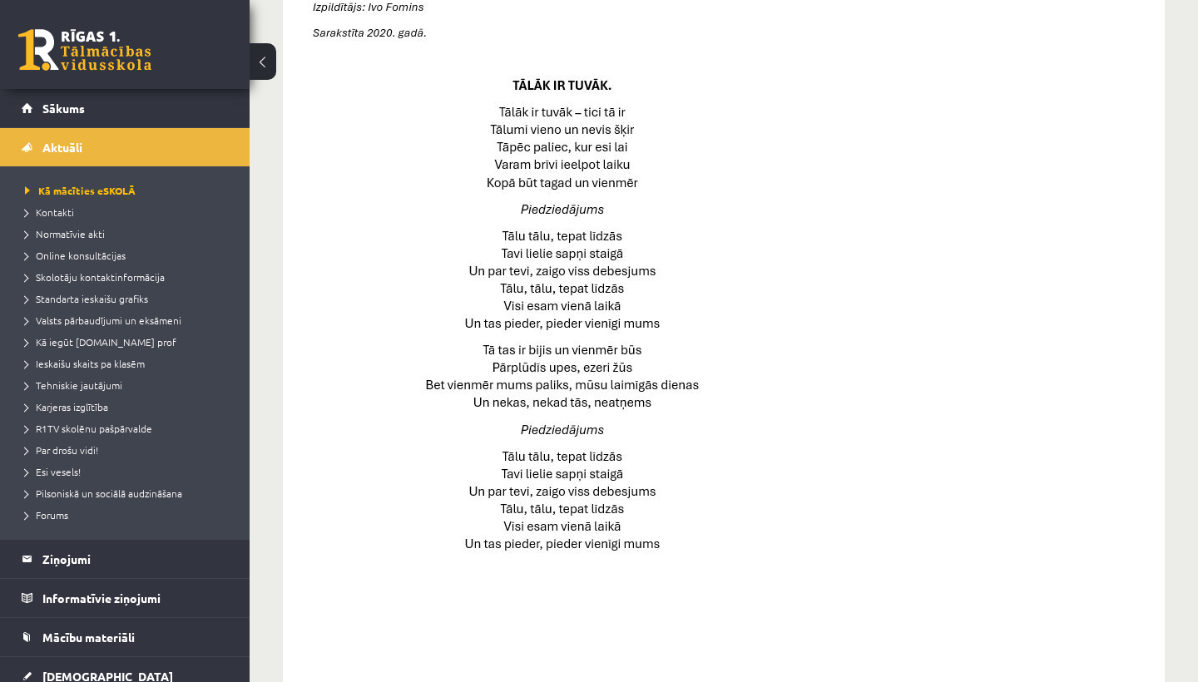
scroll to position [758, 0]
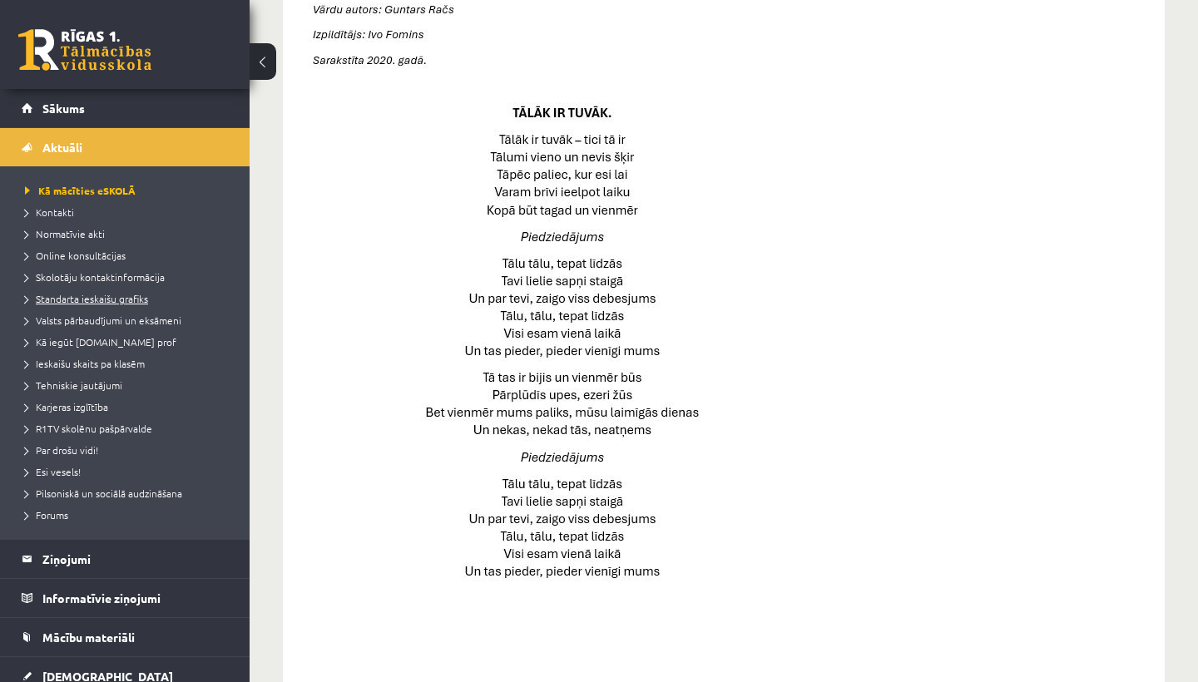
click at [92, 296] on span "Standarta ieskaišu grafiks" at bounding box center [86, 298] width 123 height 13
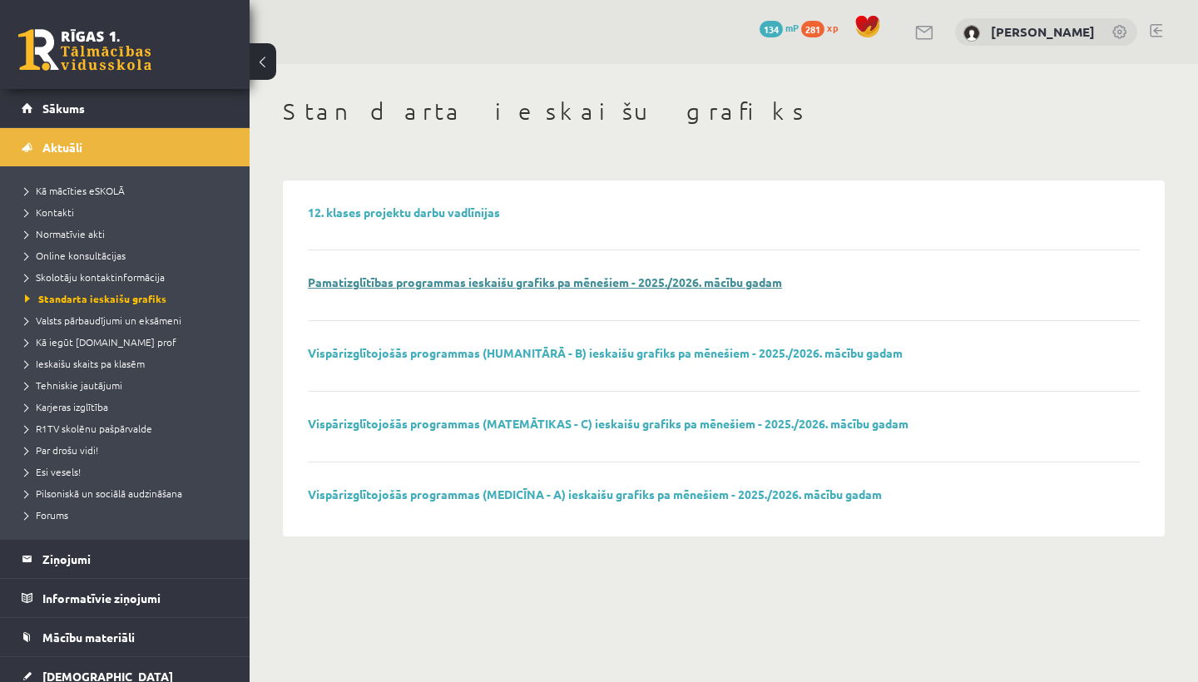
click at [524, 285] on link "Pamatizglītības programmas ieskaišu grafiks pa mēnešiem - 2025./2026. mācību ga…" at bounding box center [545, 282] width 474 height 15
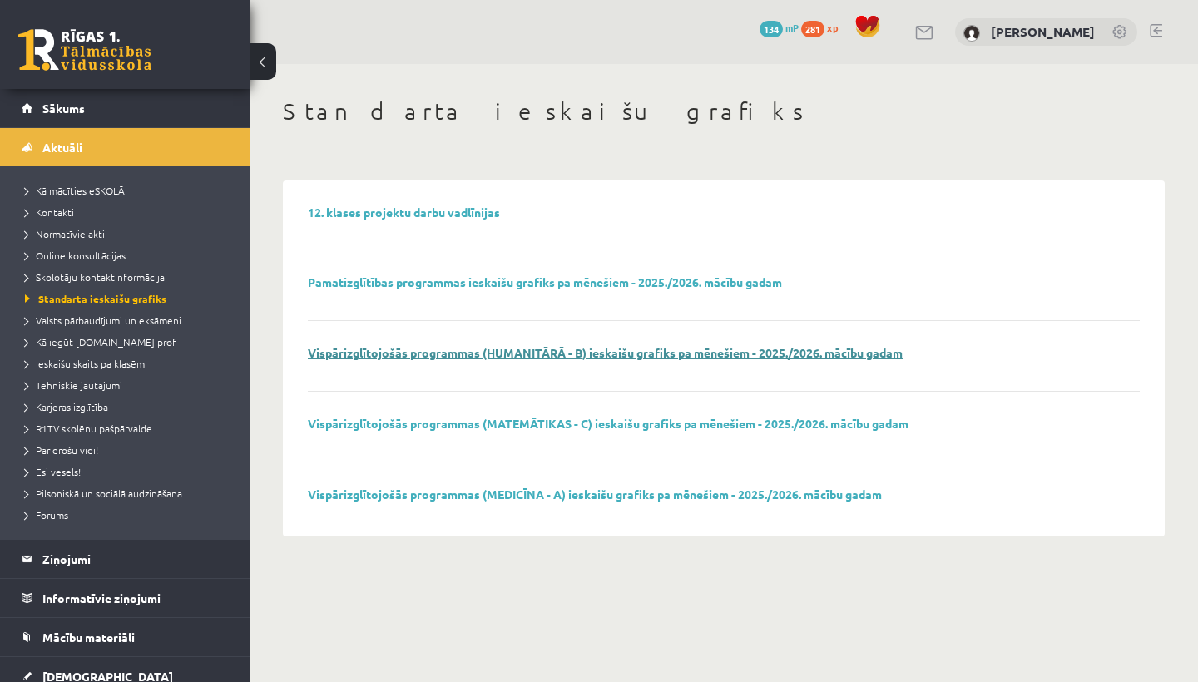
click at [519, 353] on link "Vispārizglītojošās programmas (HUMANITĀRĀ - B) ieskaišu grafiks pa mēnešiem - 2…" at bounding box center [605, 352] width 595 height 15
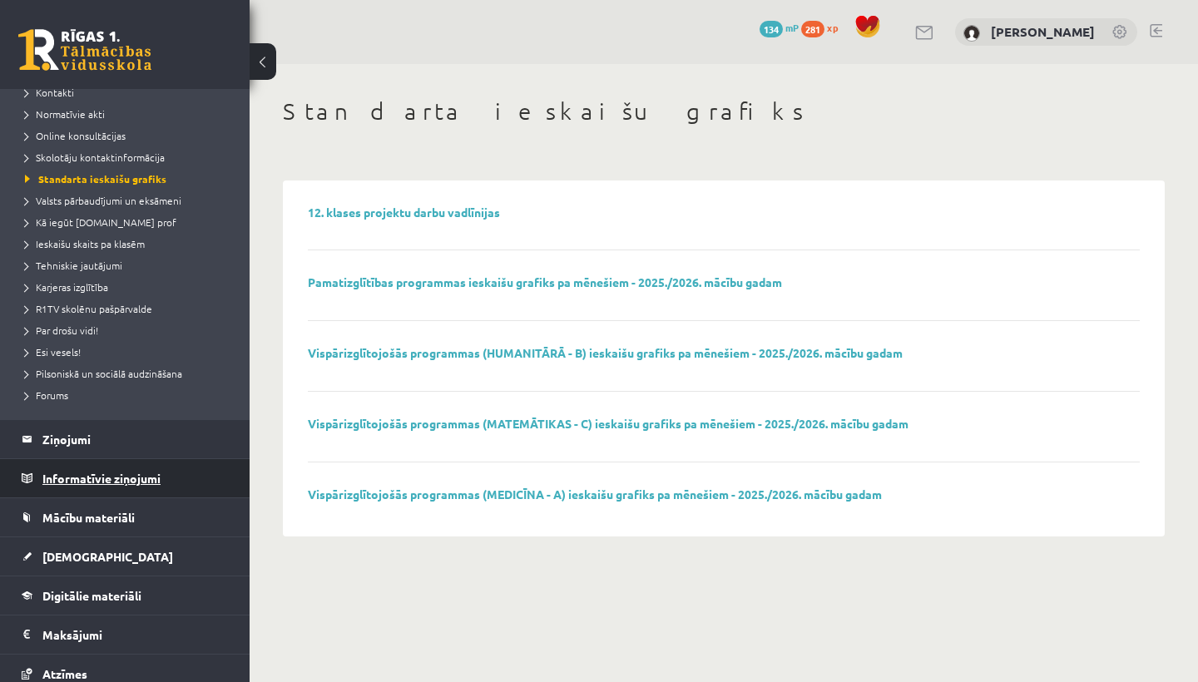
scroll to position [122, 0]
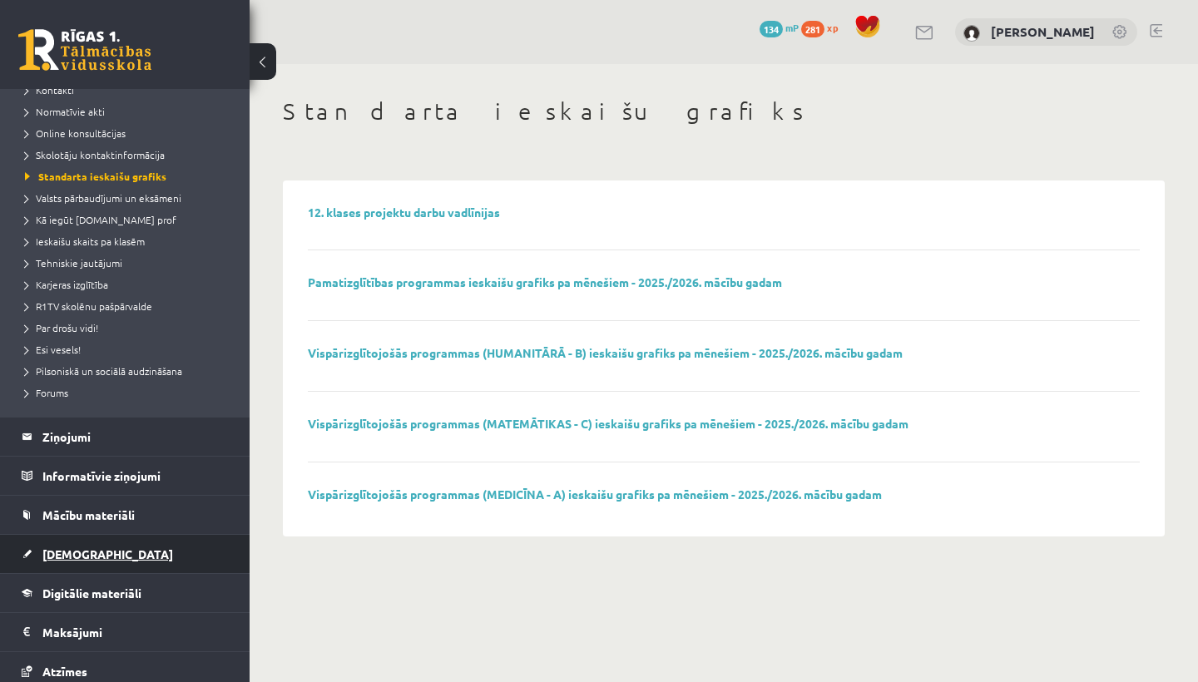
click at [67, 558] on span "[DEMOGRAPHIC_DATA]" at bounding box center [107, 554] width 131 height 15
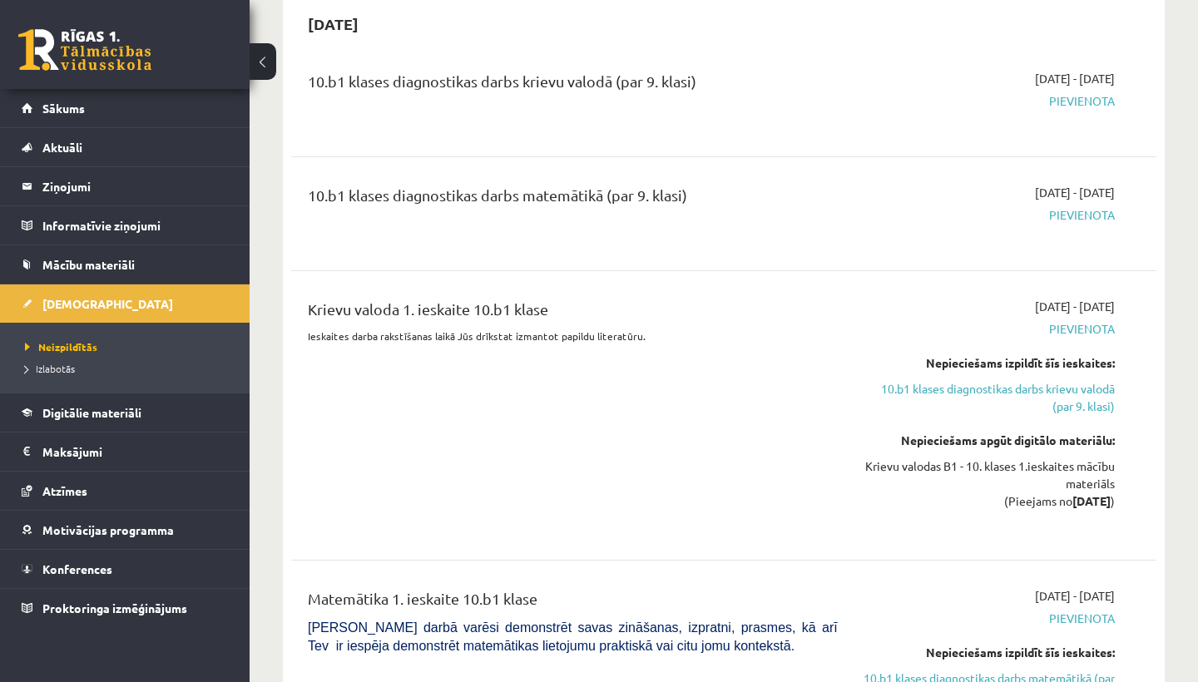
scroll to position [1775, 0]
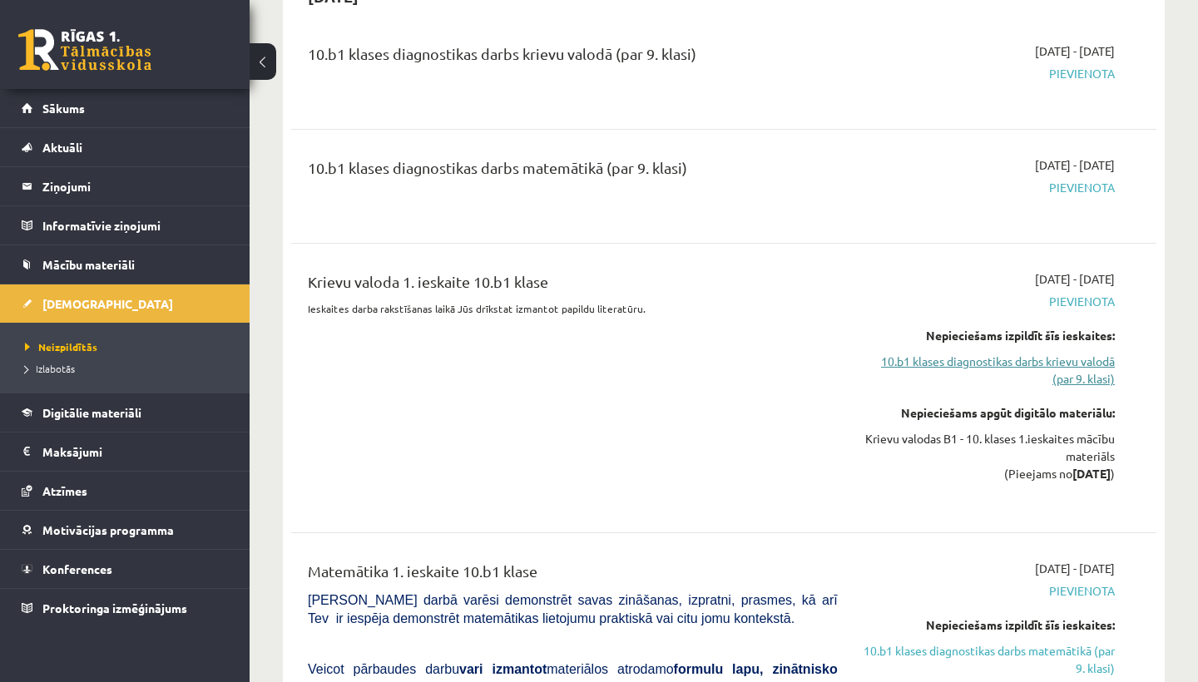
click at [1066, 355] on link "10.b1 klases diagnostikas darbs krievu valodā (par 9. klasi)" at bounding box center [989, 370] width 252 height 35
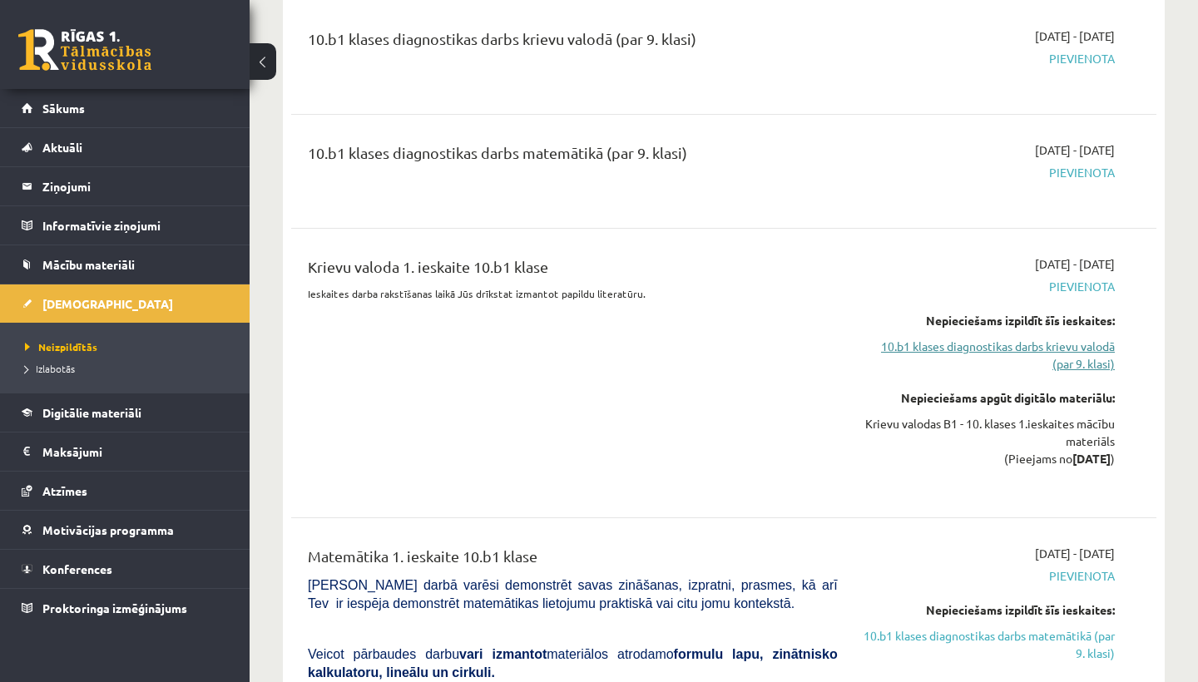
click at [1074, 340] on link "10.b1 klases diagnostikas darbs krievu valodā (par 9. klasi)" at bounding box center [989, 355] width 252 height 35
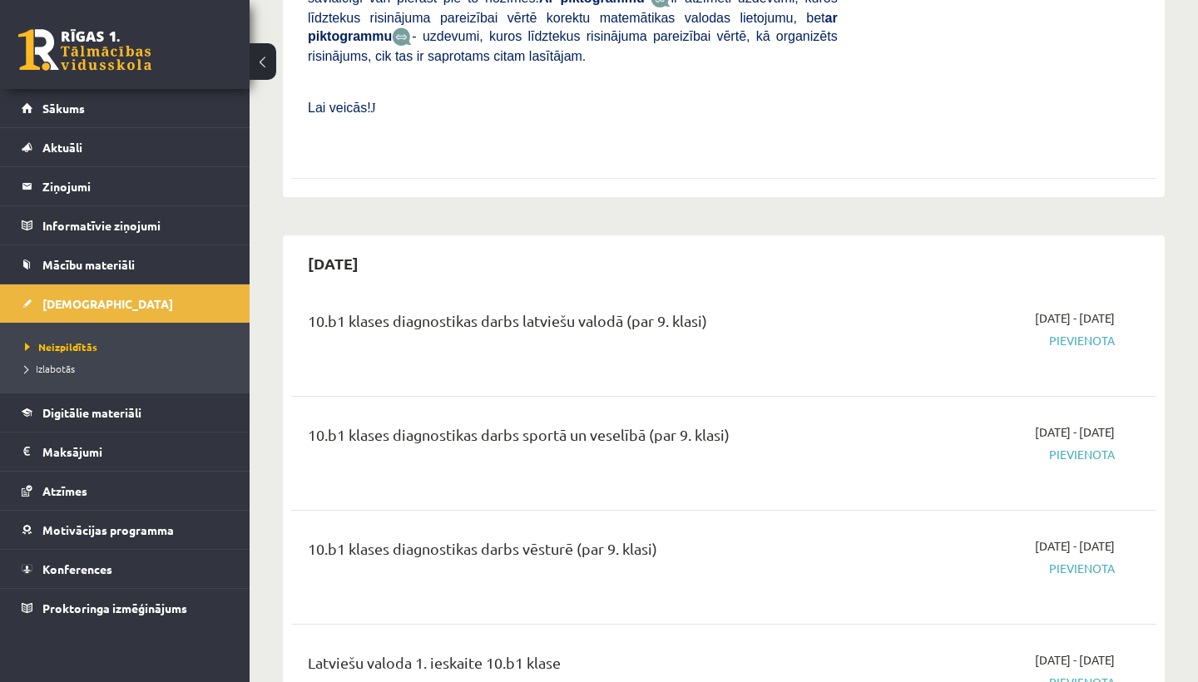
scroll to position [2821, 0]
click at [692, 423] on div "10.b1 klases diagnostikas darbs sportā un veselībā (par 9. klasi)" at bounding box center [573, 438] width 530 height 31
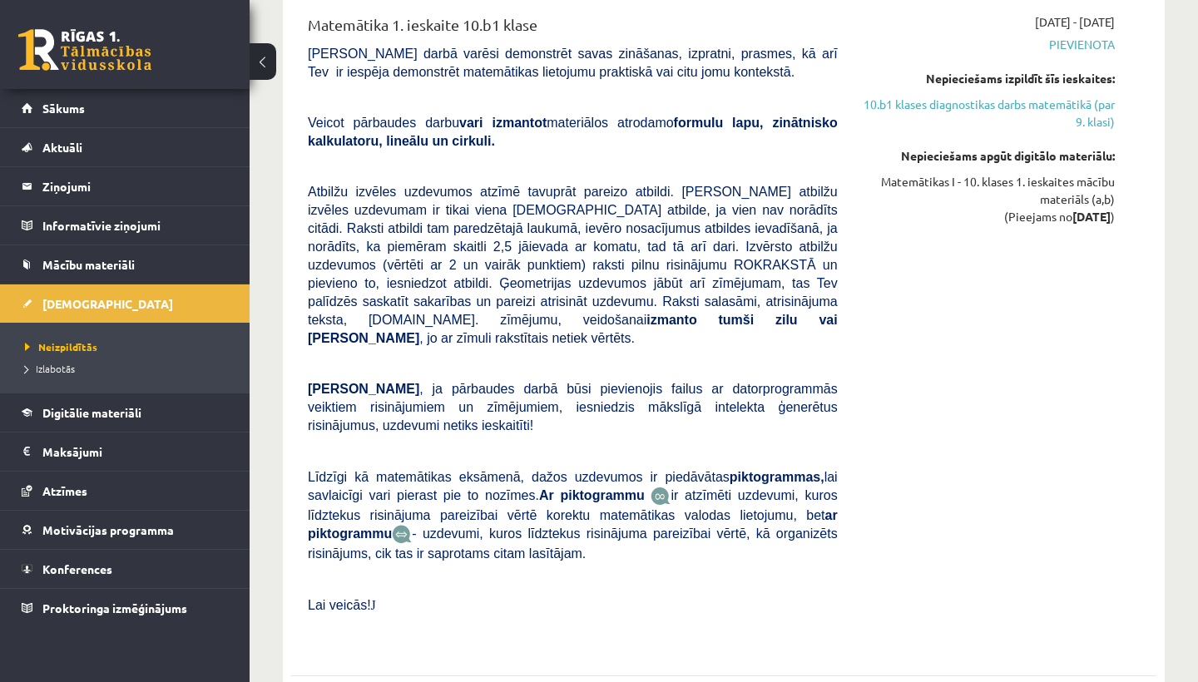
scroll to position [2265, 0]
